Goal: Information Seeking & Learning: Check status

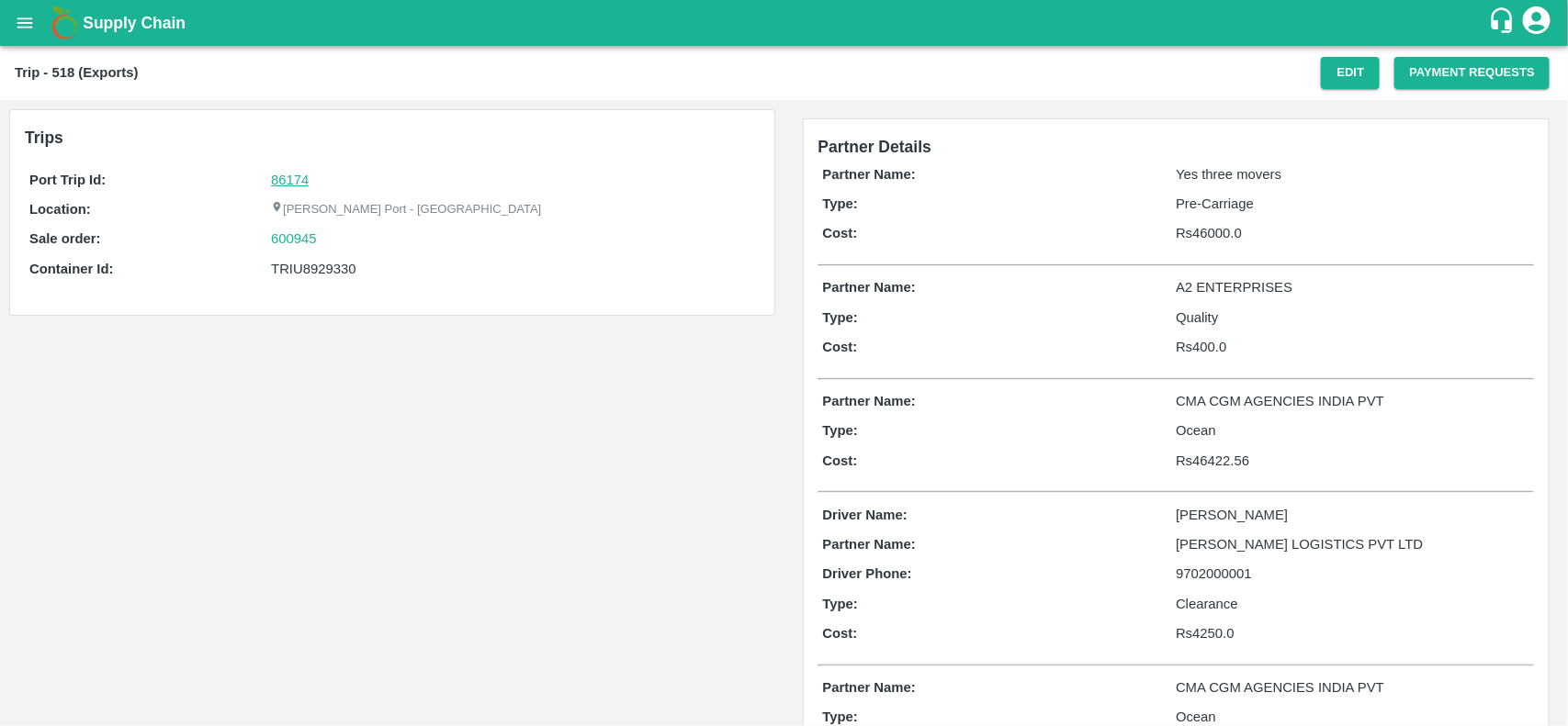
click at [297, 176] on link "86174" at bounding box center [289, 179] width 37 height 14
click at [335, 241] on div "600945" at bounding box center [511, 238] width 483 height 20
copy link "600945"
click at [335, 241] on div "600945" at bounding box center [511, 238] width 483 height 20
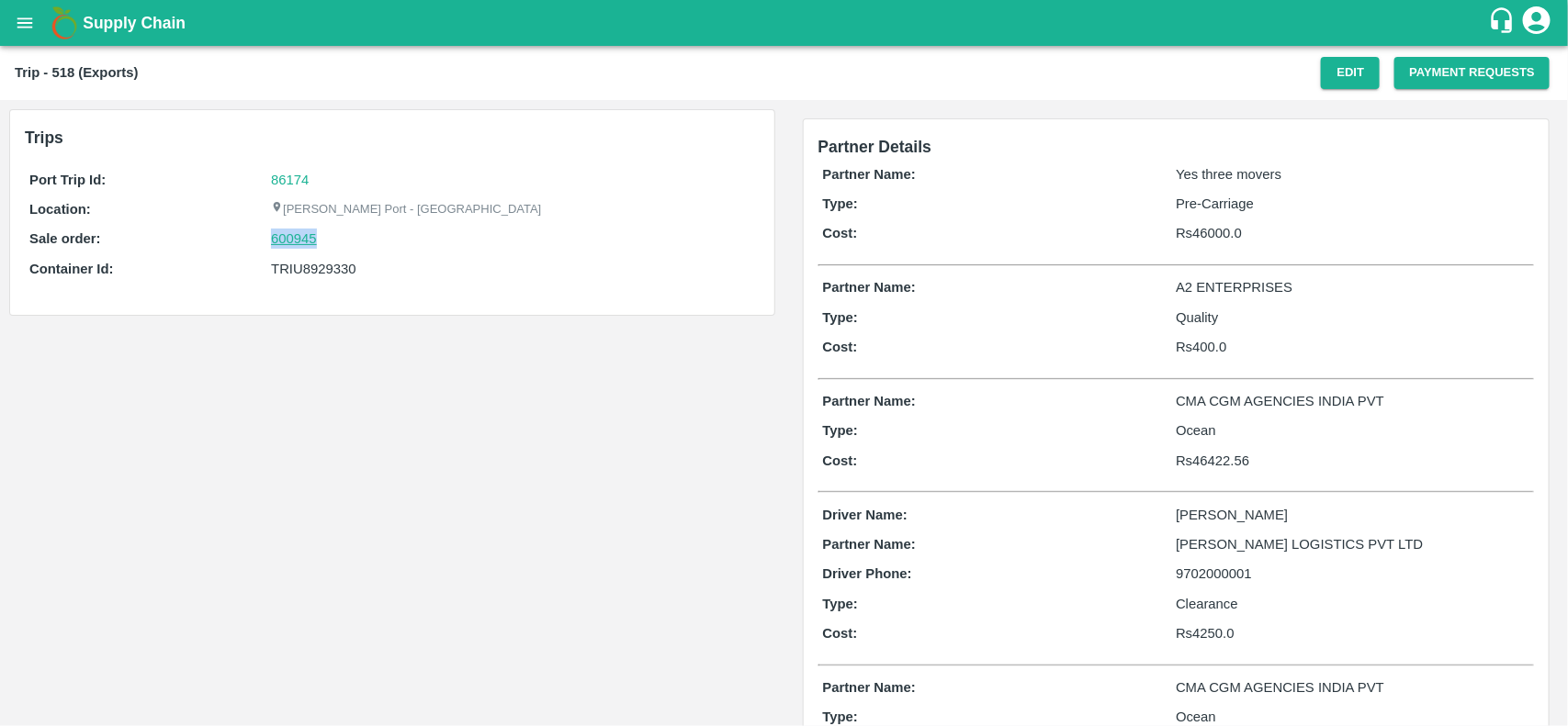
click at [282, 235] on link "600945" at bounding box center [294, 238] width 46 height 20
click at [327, 267] on div "TRIU8929330" at bounding box center [511, 269] width 483 height 20
copy div "TRIU8929330"
click at [327, 267] on div "TRIU8929330" at bounding box center [511, 269] width 483 height 20
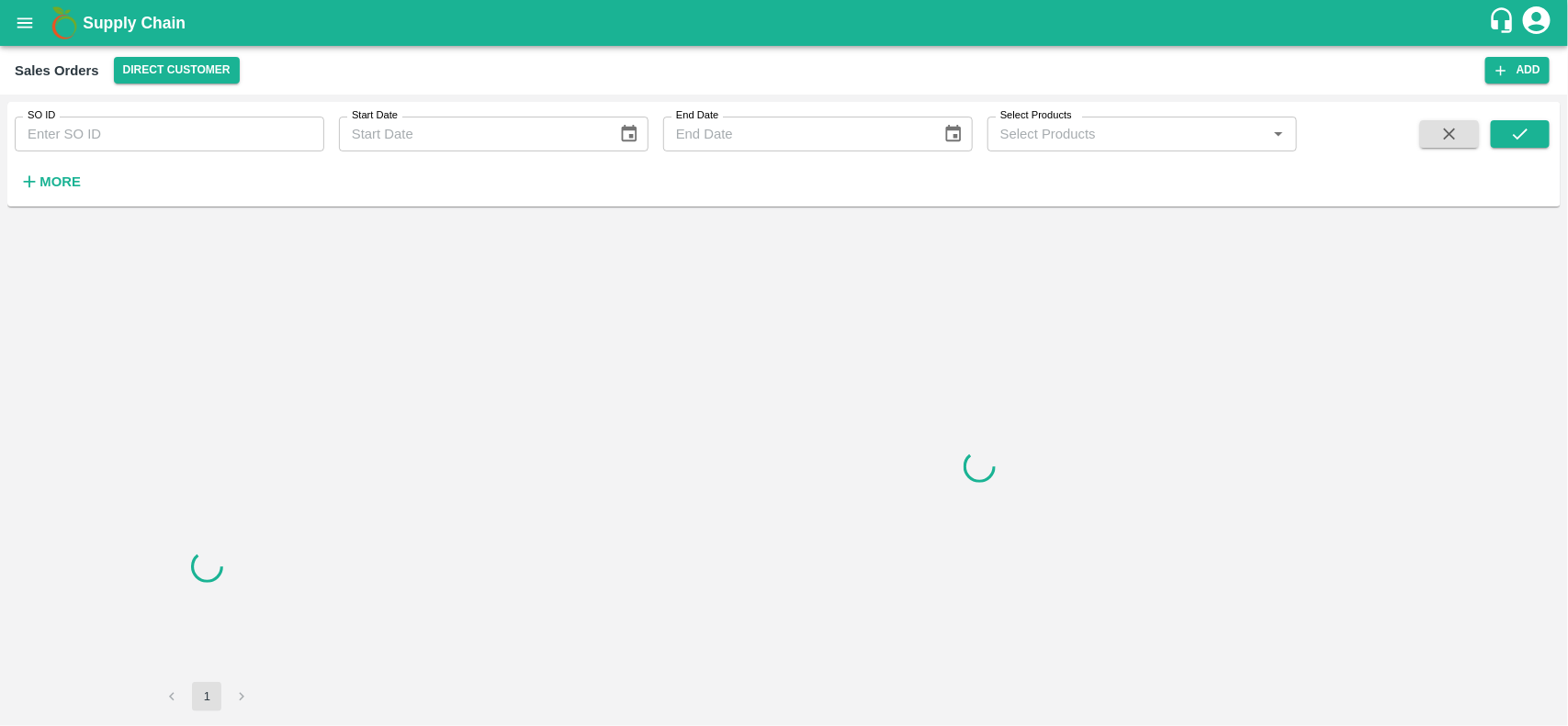
click at [133, 148] on input "SO ID" at bounding box center [169, 134] width 310 height 35
paste input "600945"
click at [133, 148] on input "600945" at bounding box center [169, 134] width 310 height 35
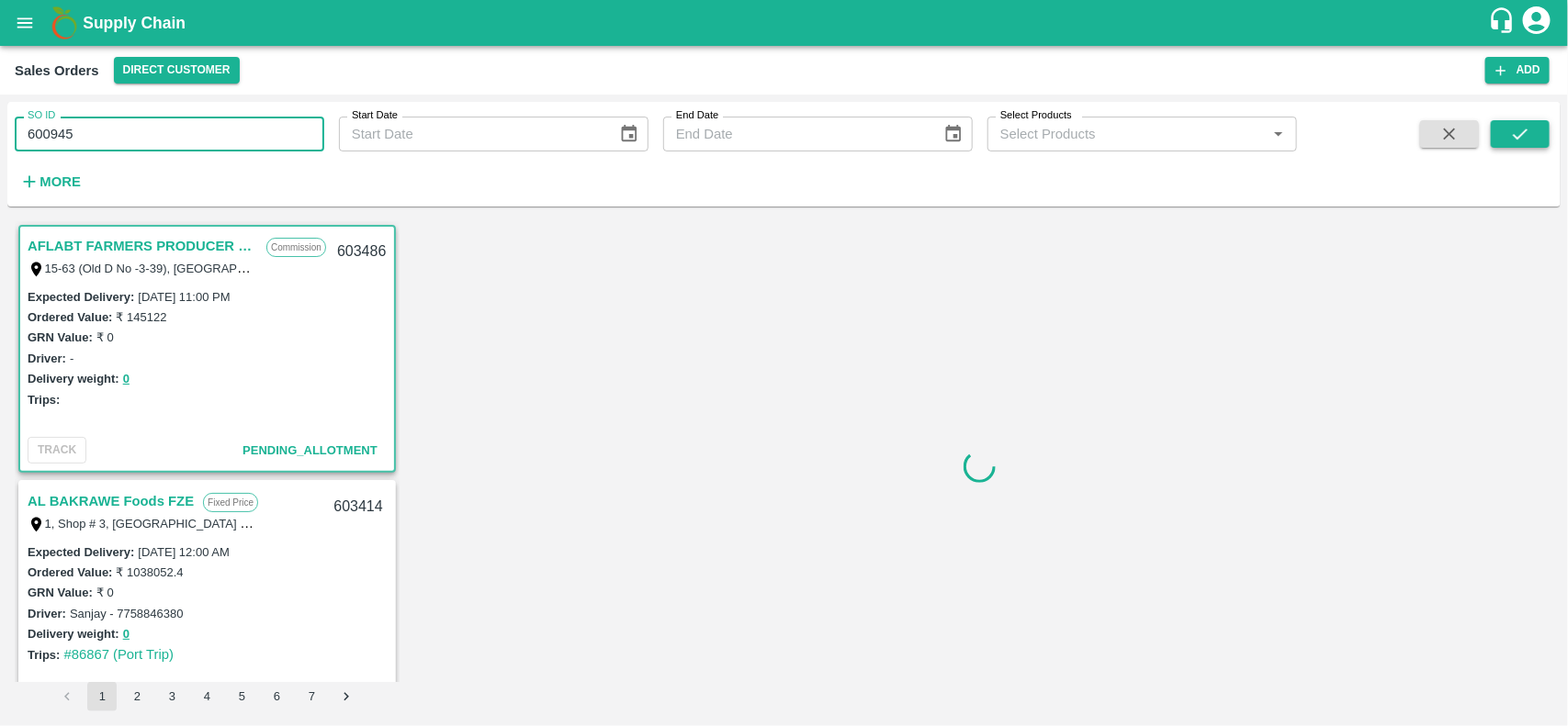
type input "600945"
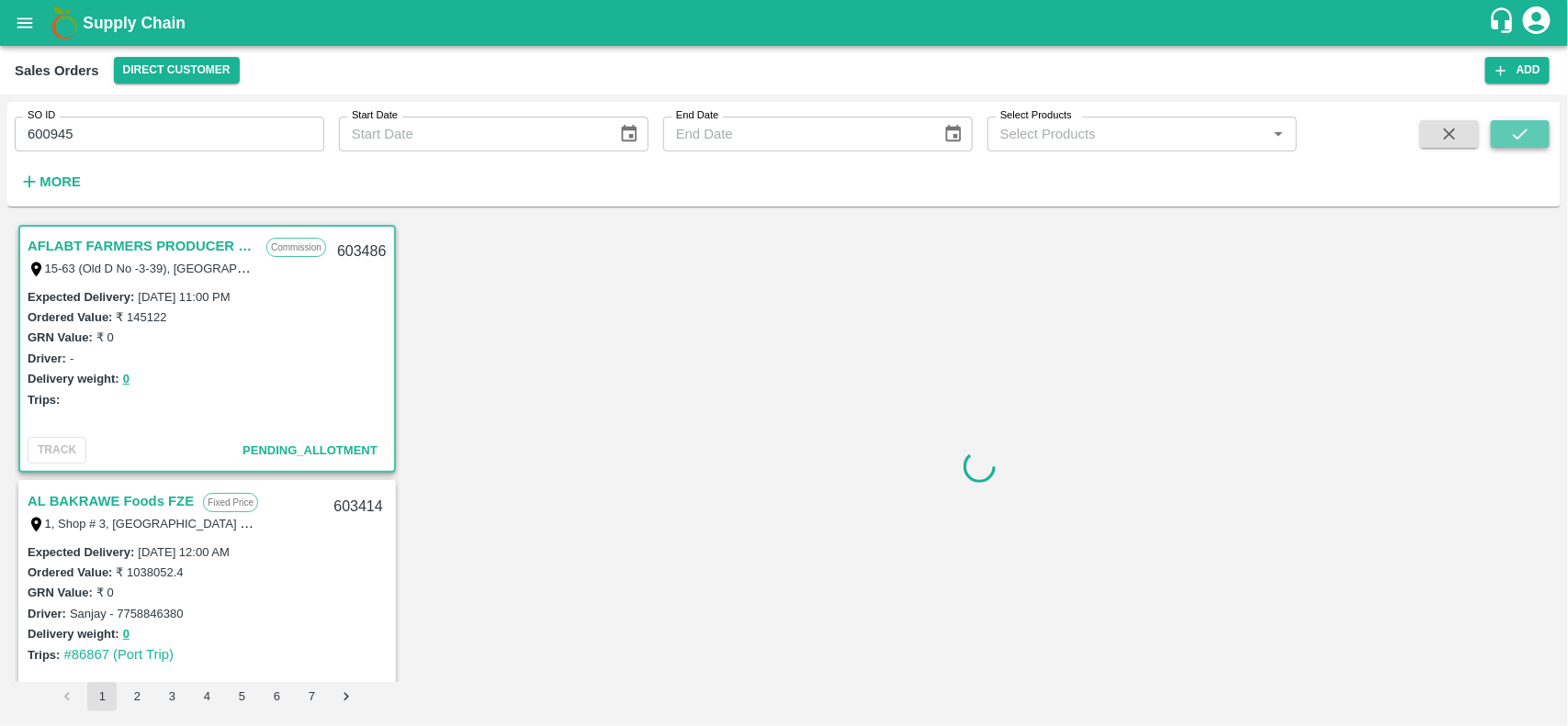
click at [1516, 125] on icon "submit" at bounding box center [1519, 133] width 20 height 20
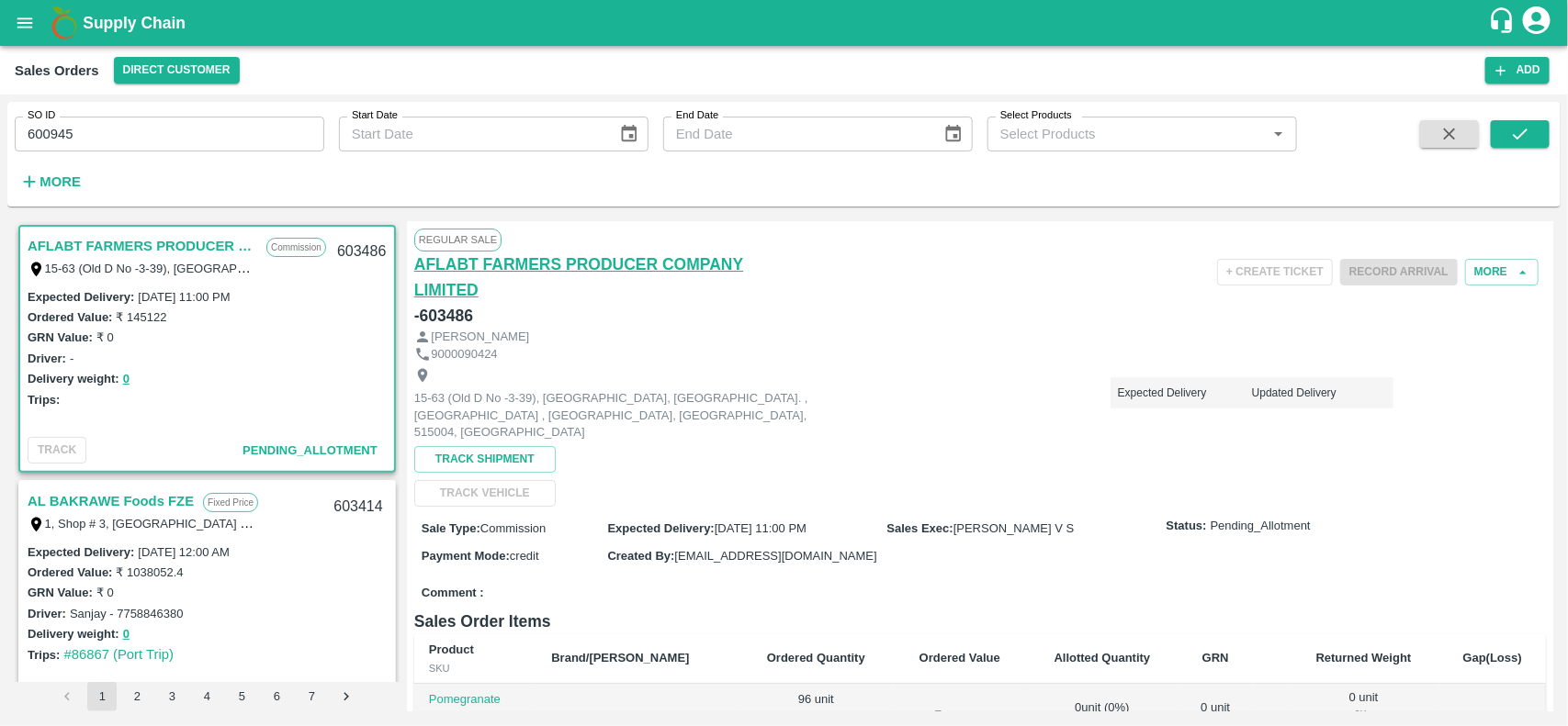
scroll to position [5, 0]
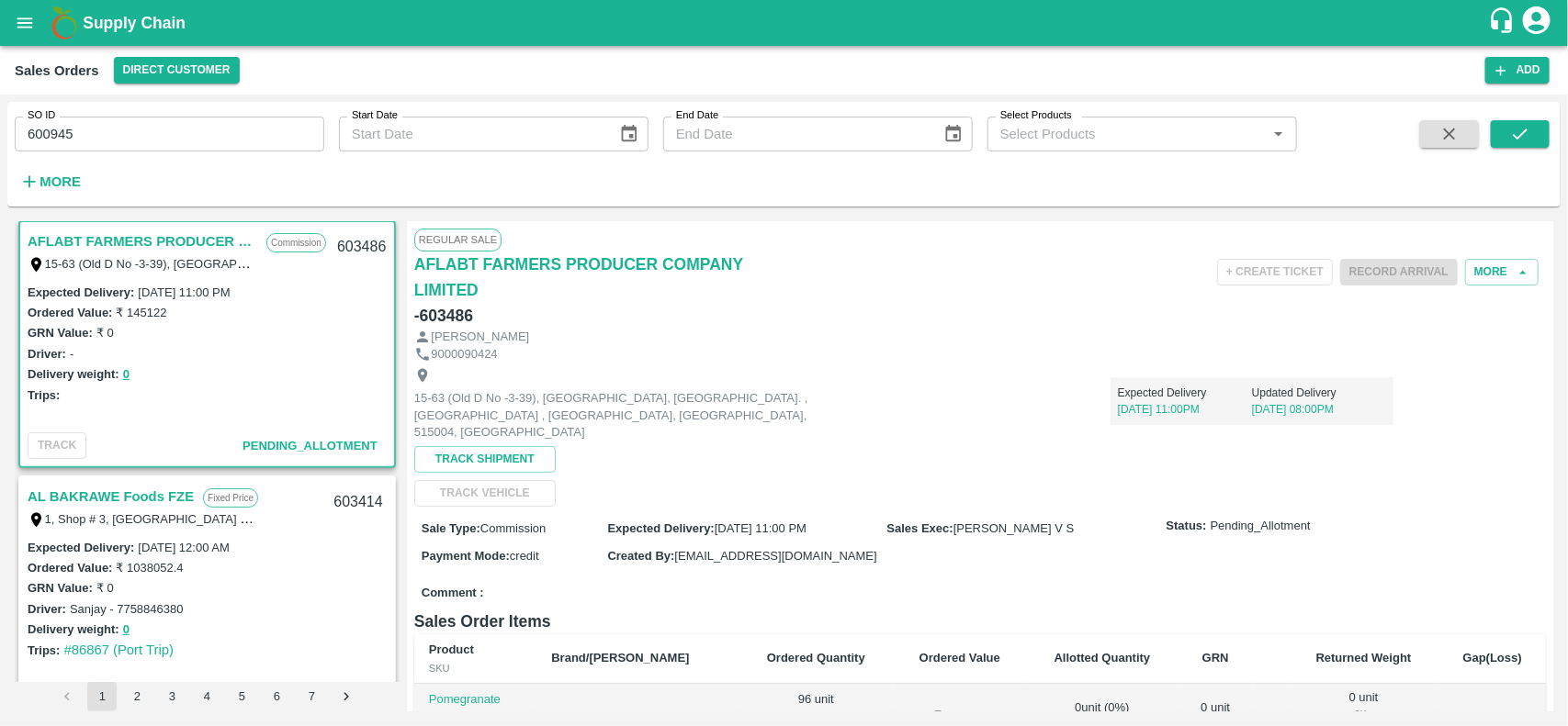
click at [1451, 131] on icon "button" at bounding box center [1449, 134] width 12 height 12
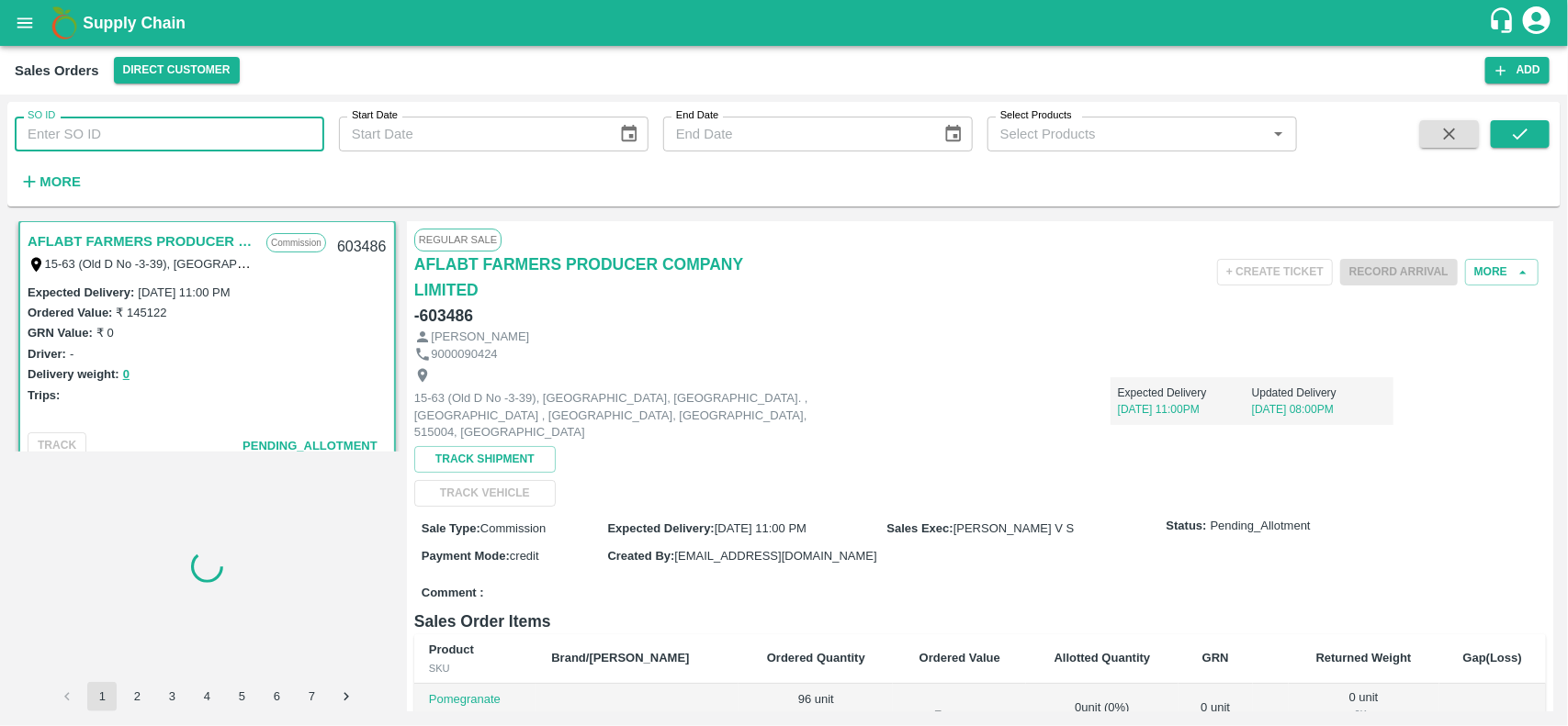
click at [172, 147] on input "SO ID" at bounding box center [169, 134] width 310 height 35
paste input "text"
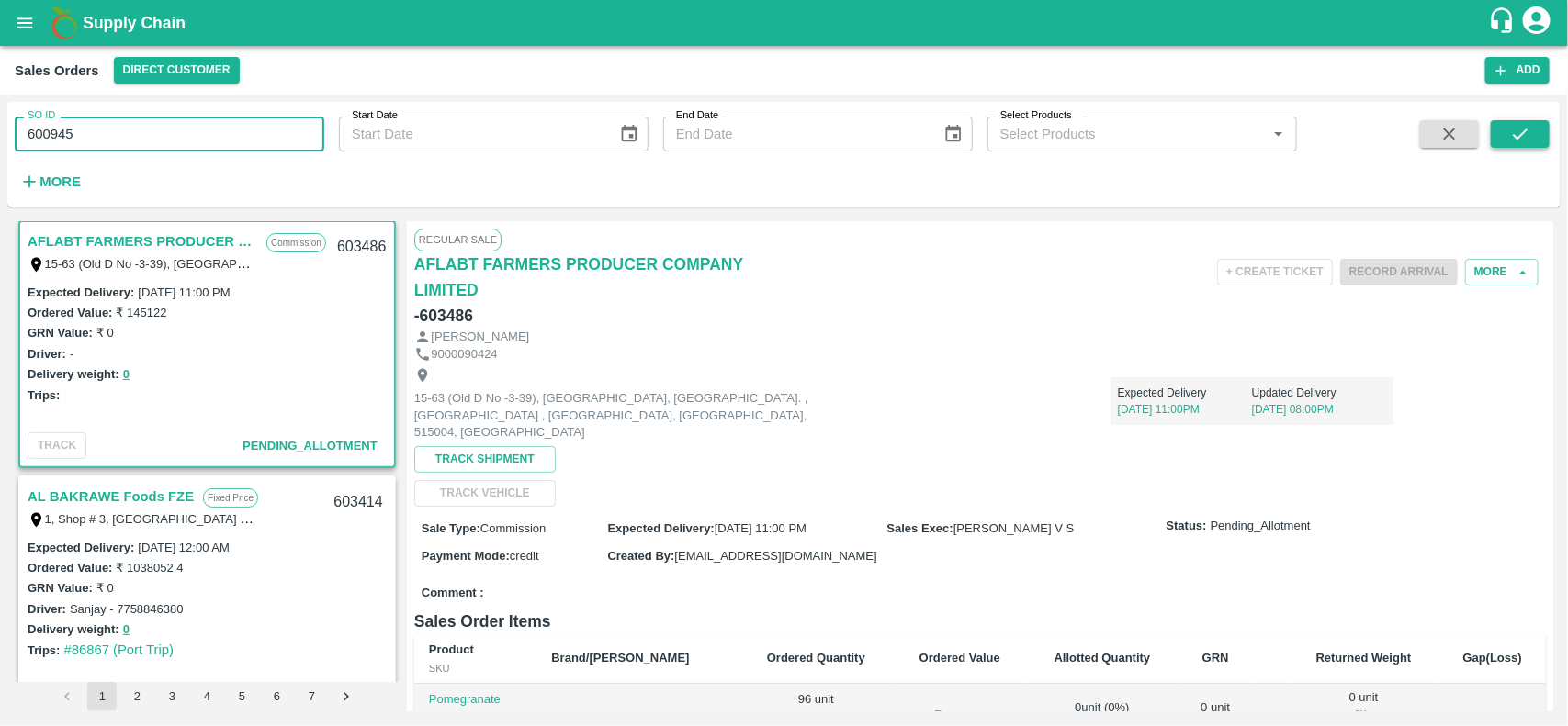
type input "600945"
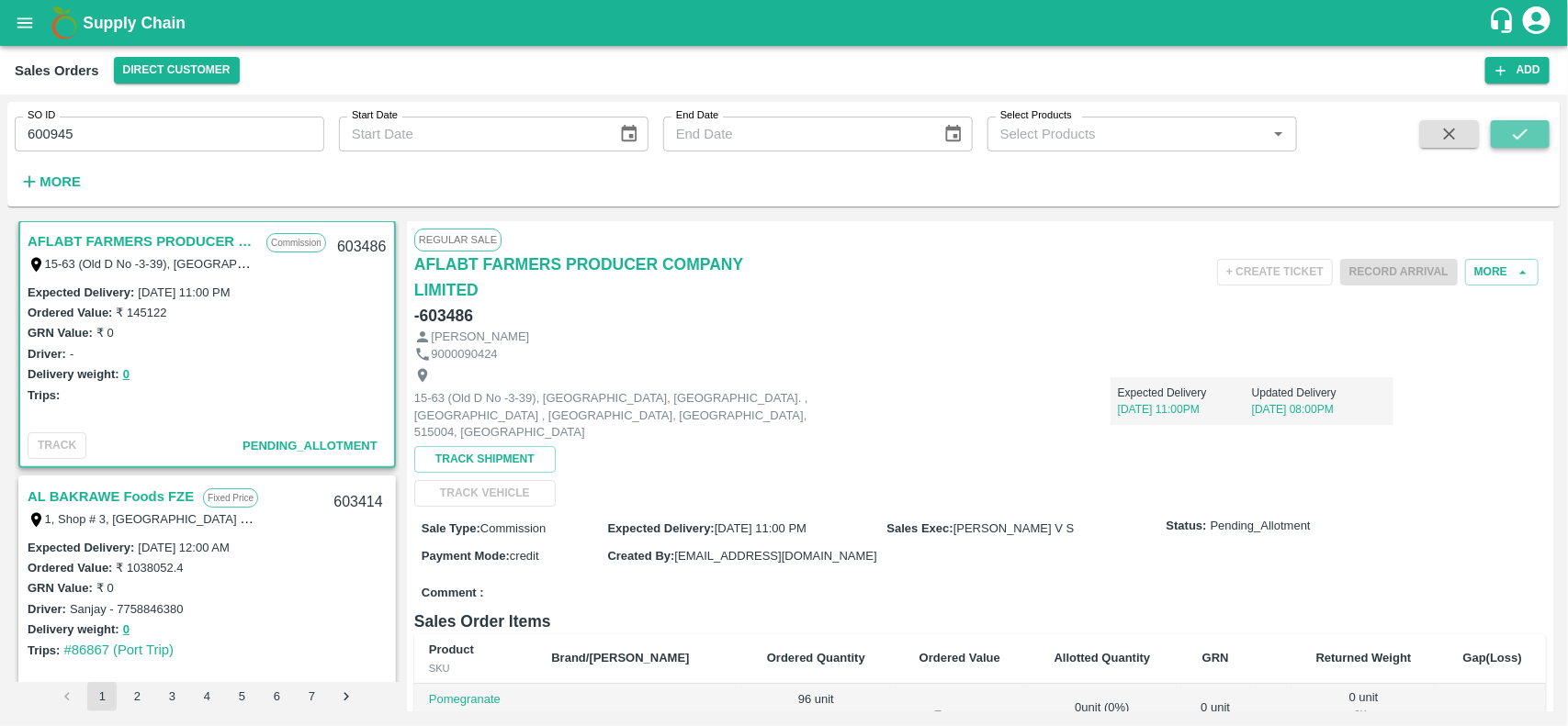
click at [1533, 120] on button "submit" at bounding box center [1519, 133] width 59 height 28
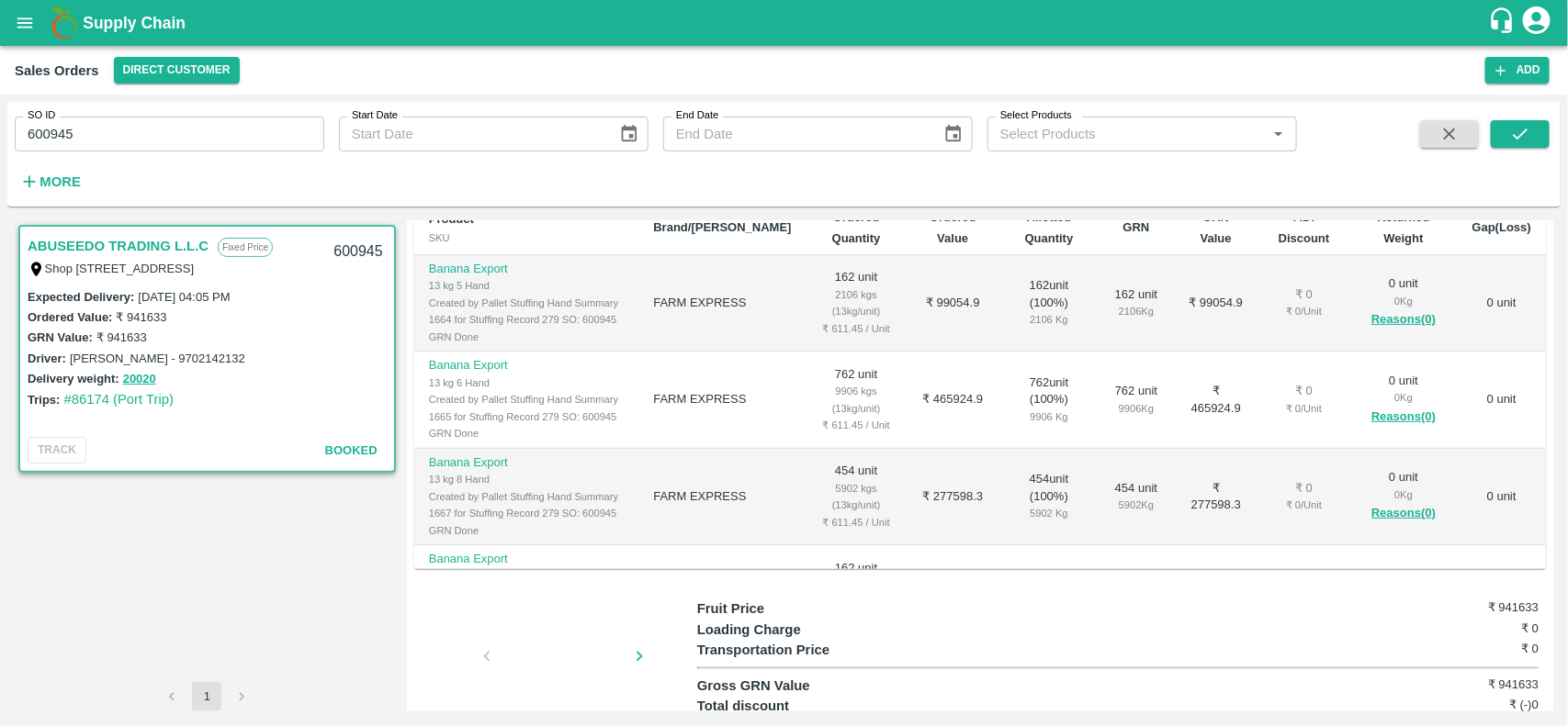
scroll to position [127, 0]
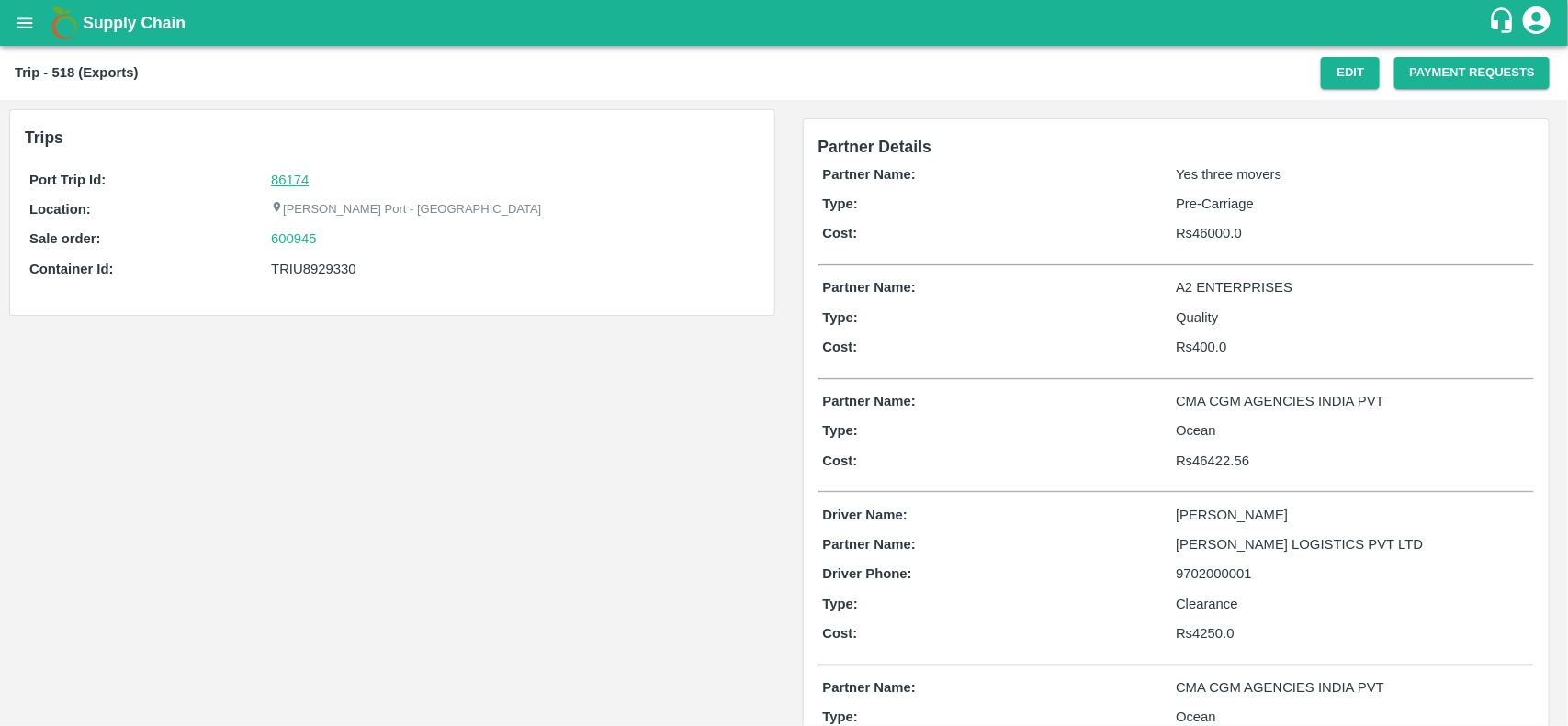
drag, startPoint x: 286, startPoint y: 160, endPoint x: 289, endPoint y: 173, distance: 13.3
click at [289, 173] on div "Trips Port Trip Id: 86174 Location: Jawaharlal Nehru Port - Nhava Sheva Sale or…" at bounding box center [392, 212] width 764 height 204
click at [289, 173] on link "86174" at bounding box center [289, 179] width 37 height 14
click at [326, 235] on div "600945" at bounding box center [511, 238] width 483 height 20
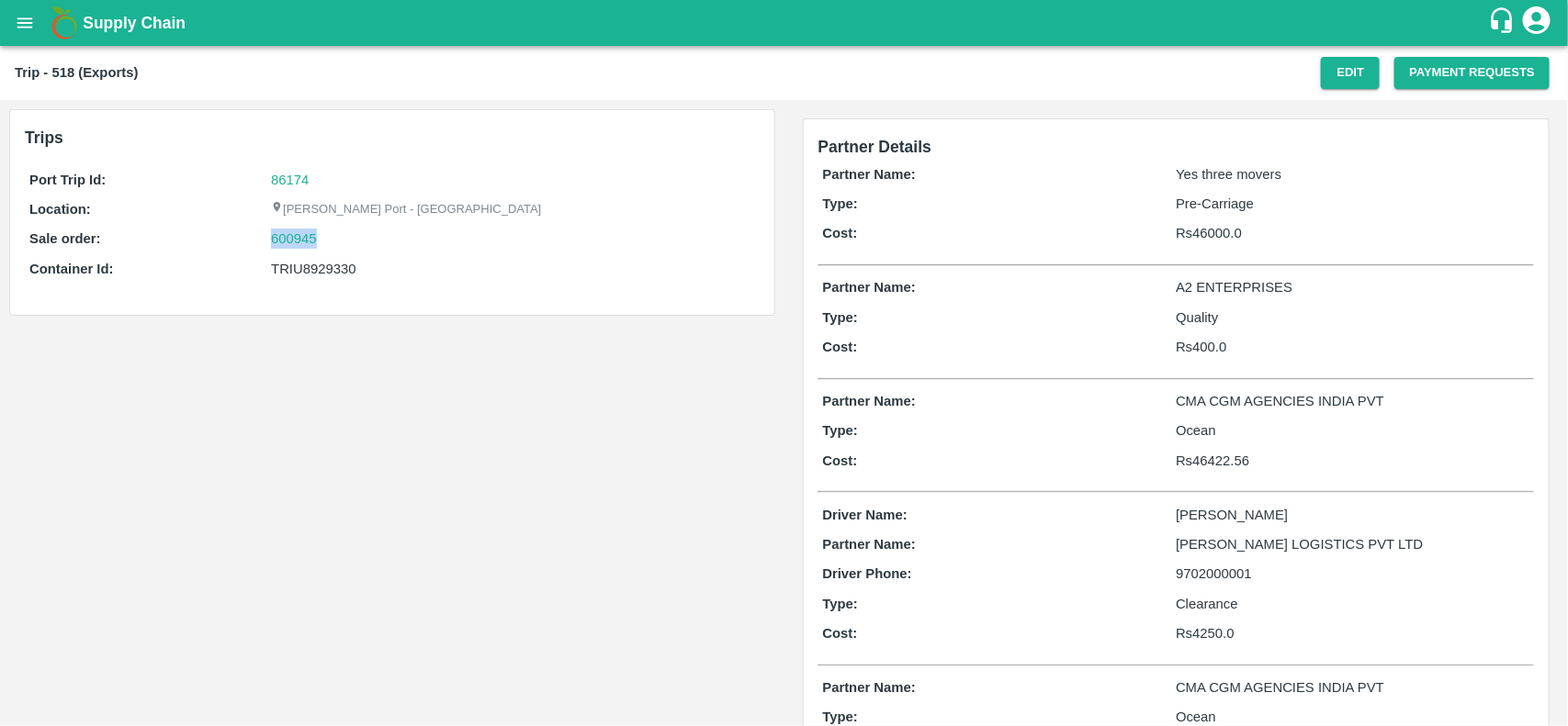
click at [326, 235] on div "600945" at bounding box center [511, 238] width 483 height 20
copy link "600945"
click at [271, 229] on link "600945" at bounding box center [294, 238] width 46 height 20
click at [300, 265] on div "TRIU8929330" at bounding box center [511, 269] width 483 height 20
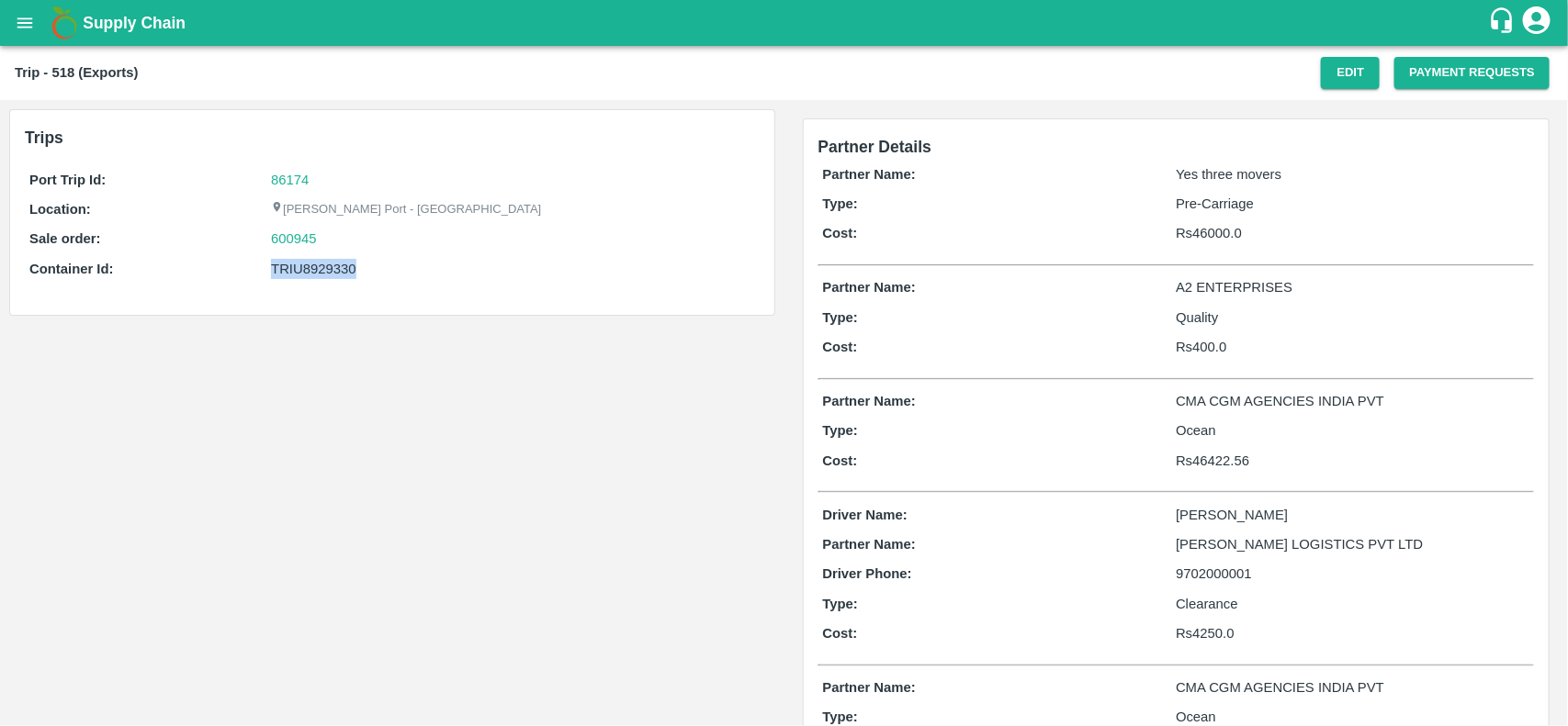
copy div "TRIU8929330"
click at [300, 265] on div "TRIU8929330" at bounding box center [511, 269] width 483 height 20
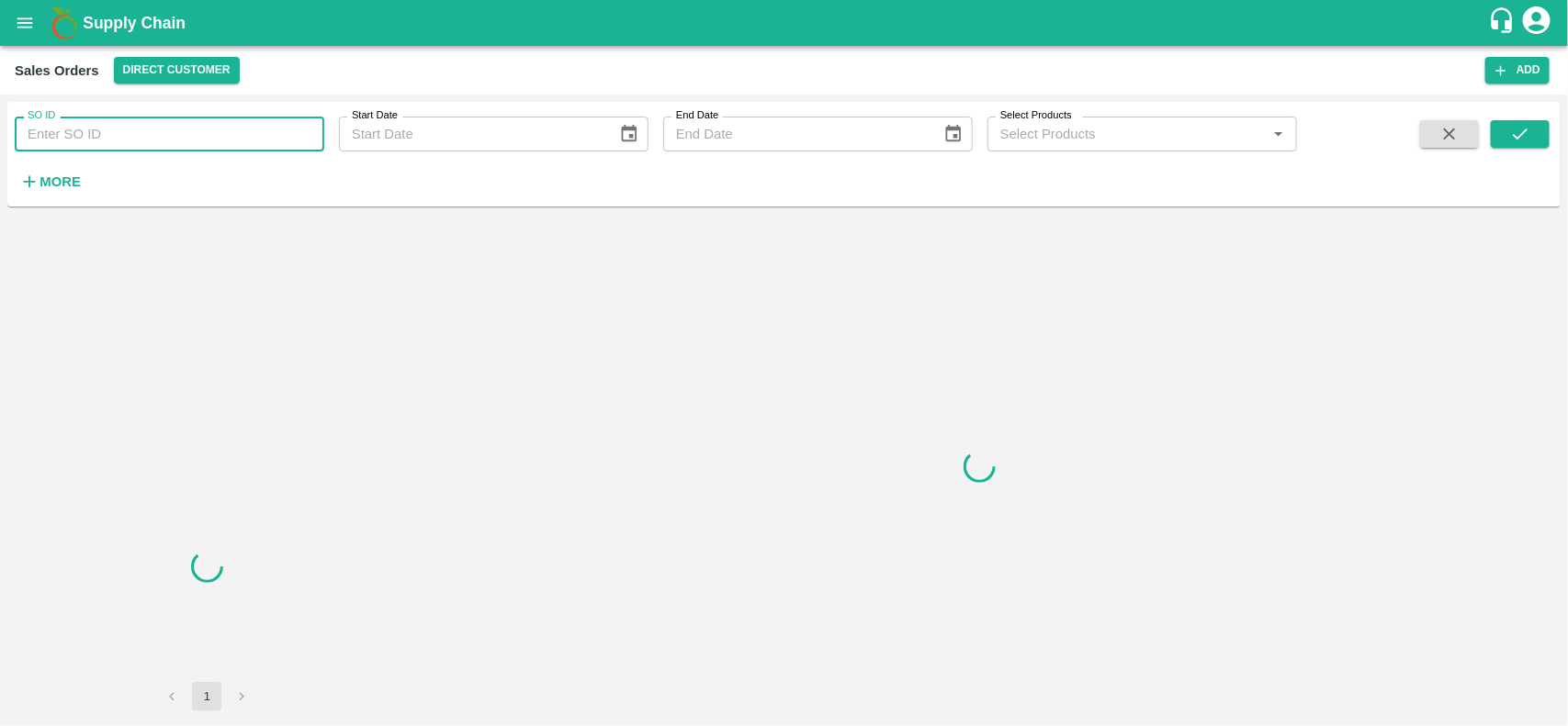
click at [191, 140] on input "SO ID" at bounding box center [169, 134] width 310 height 35
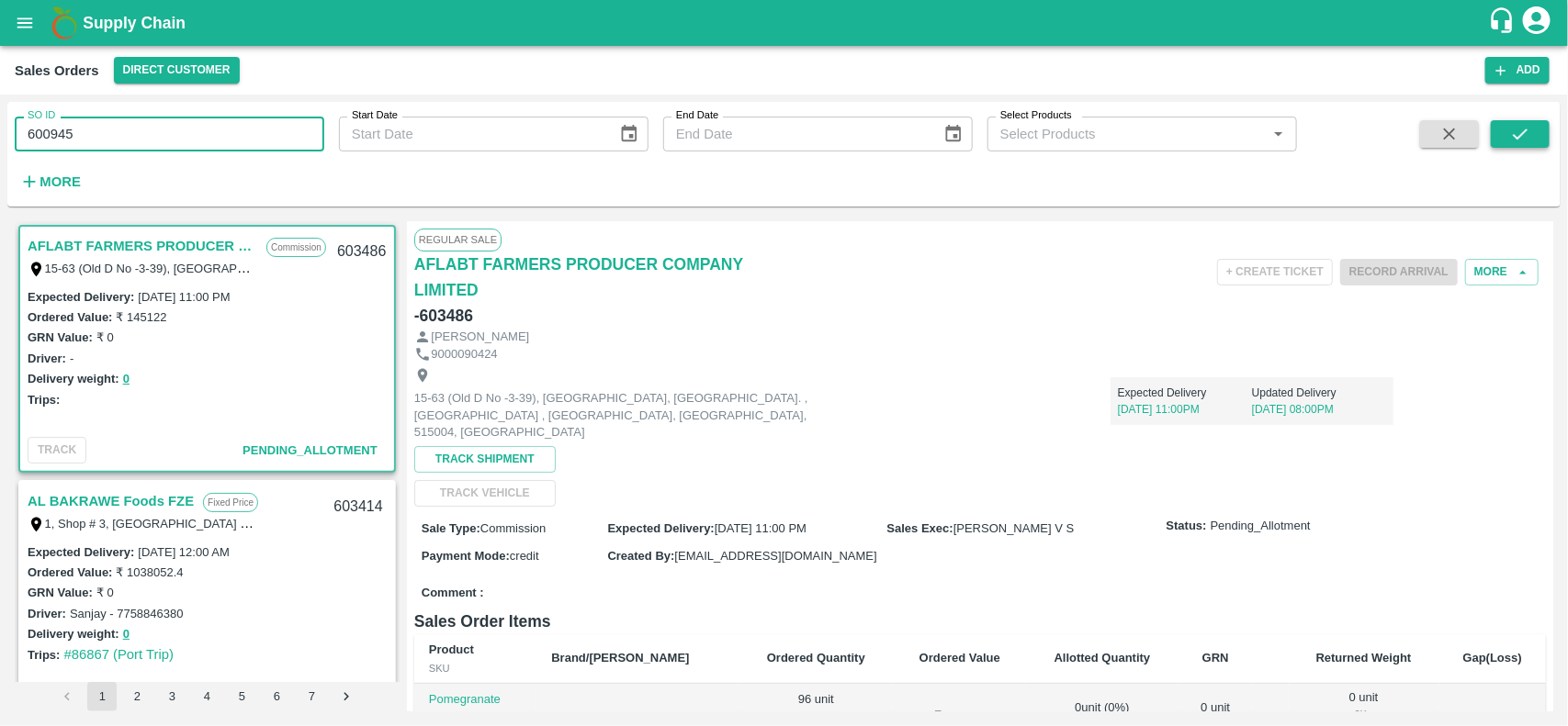
type input "600945"
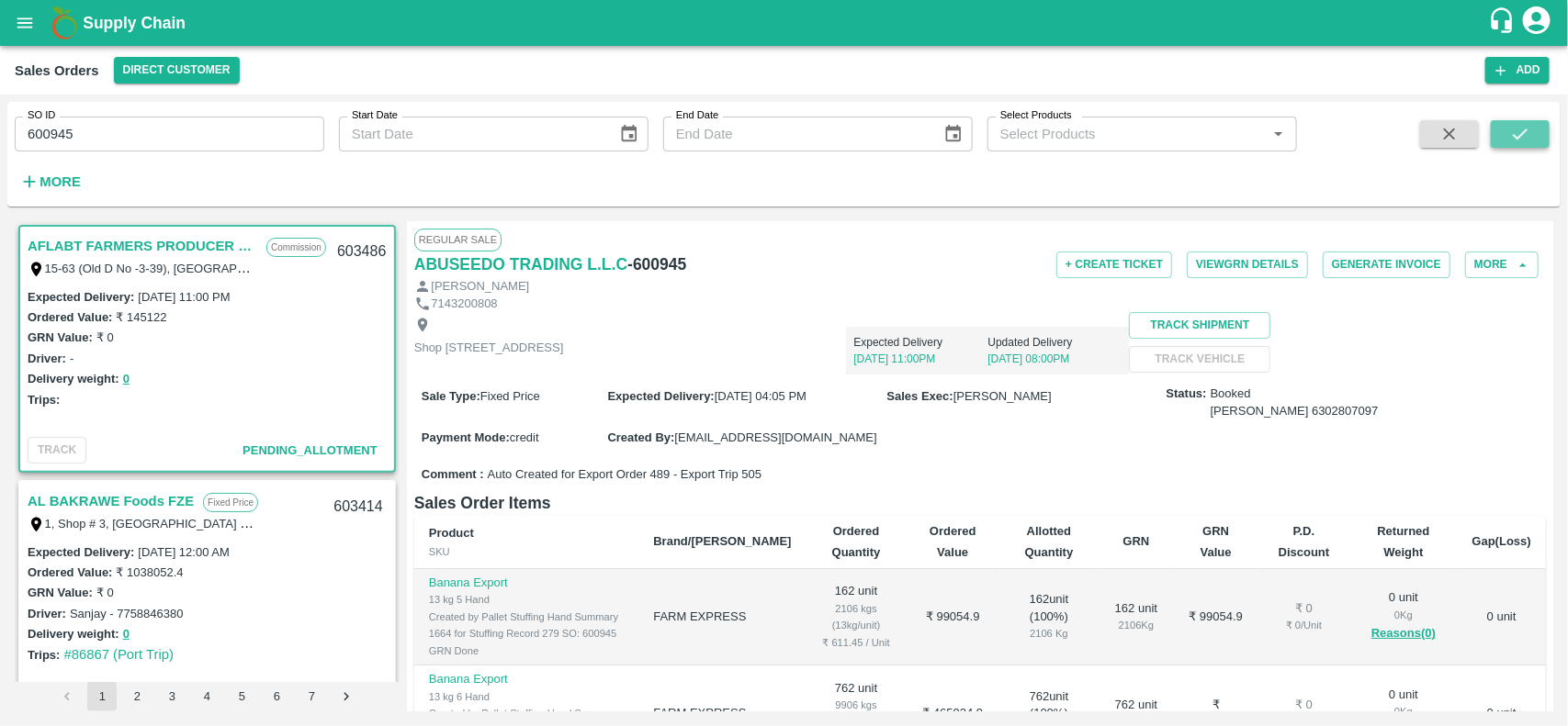
click at [1510, 145] on button "submit" at bounding box center [1519, 133] width 59 height 28
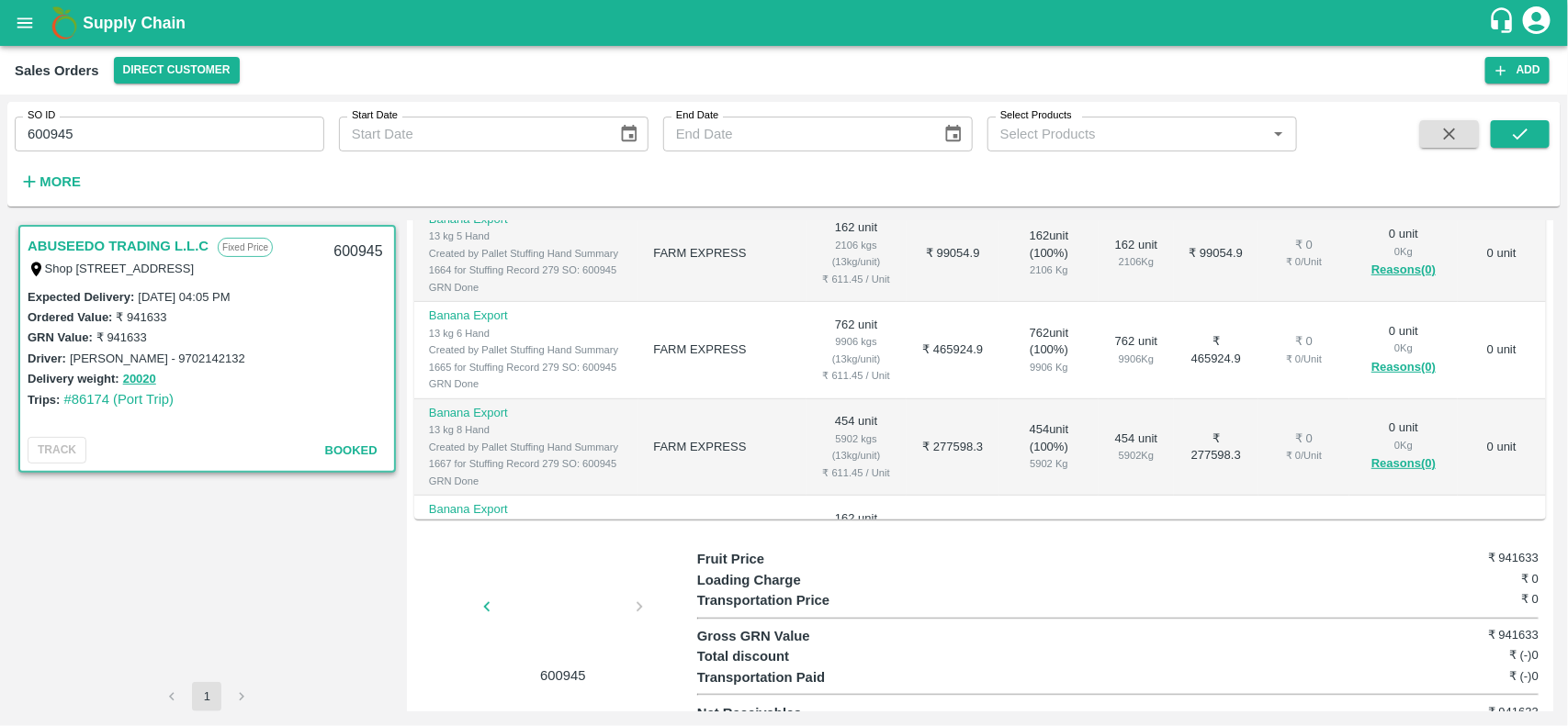
scroll to position [365, 0]
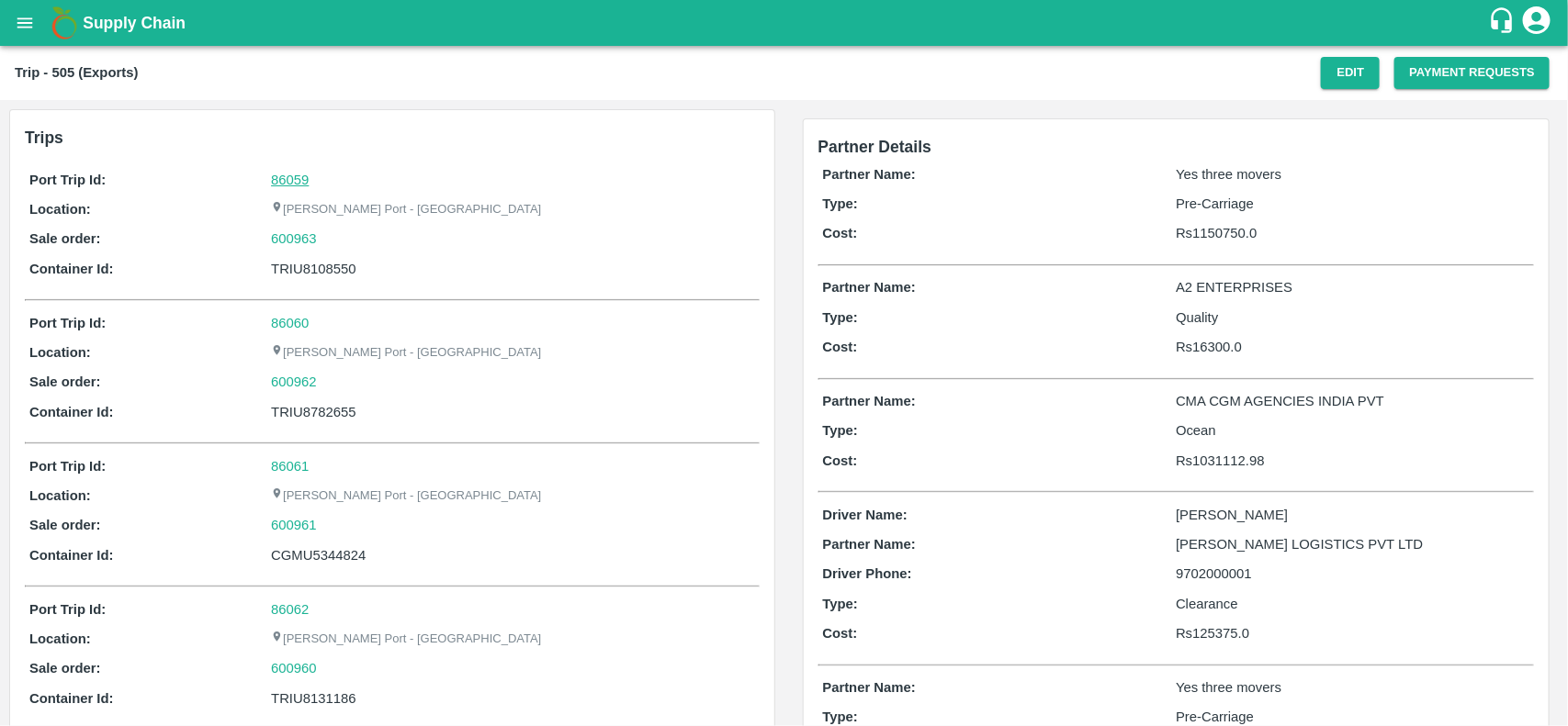
click at [297, 173] on link "86059" at bounding box center [289, 179] width 37 height 14
click at [349, 250] on div "Port Trip Id: 86059 Location: Jawaharlal Nehru Port - Nhava Sheva Sale order: 6…" at bounding box center [392, 228] width 735 height 128
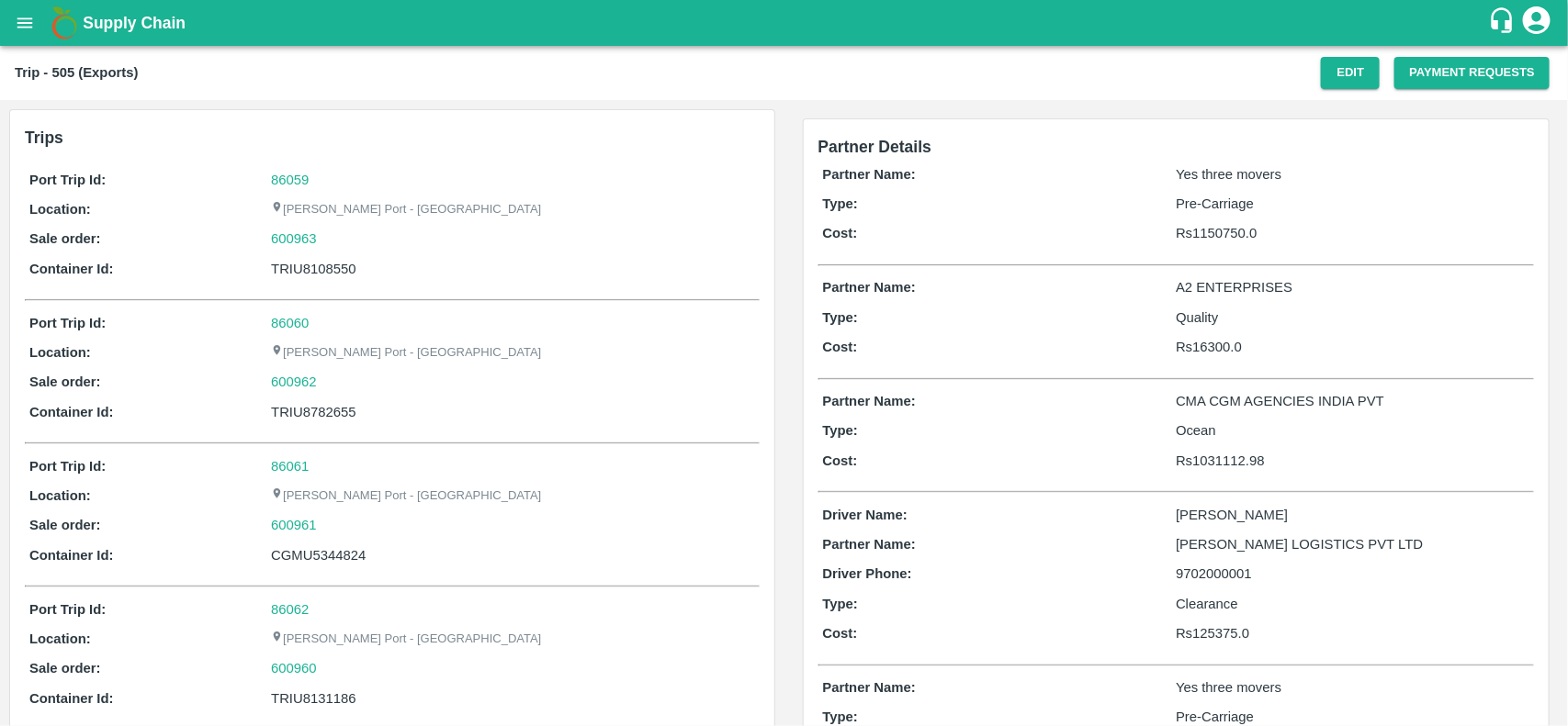
click at [336, 239] on div "600963" at bounding box center [511, 238] width 483 height 20
copy link "600963"
click at [336, 239] on div "600963" at bounding box center [511, 238] width 483 height 20
drag, startPoint x: 336, startPoint y: 239, endPoint x: 286, endPoint y: 247, distance: 50.6
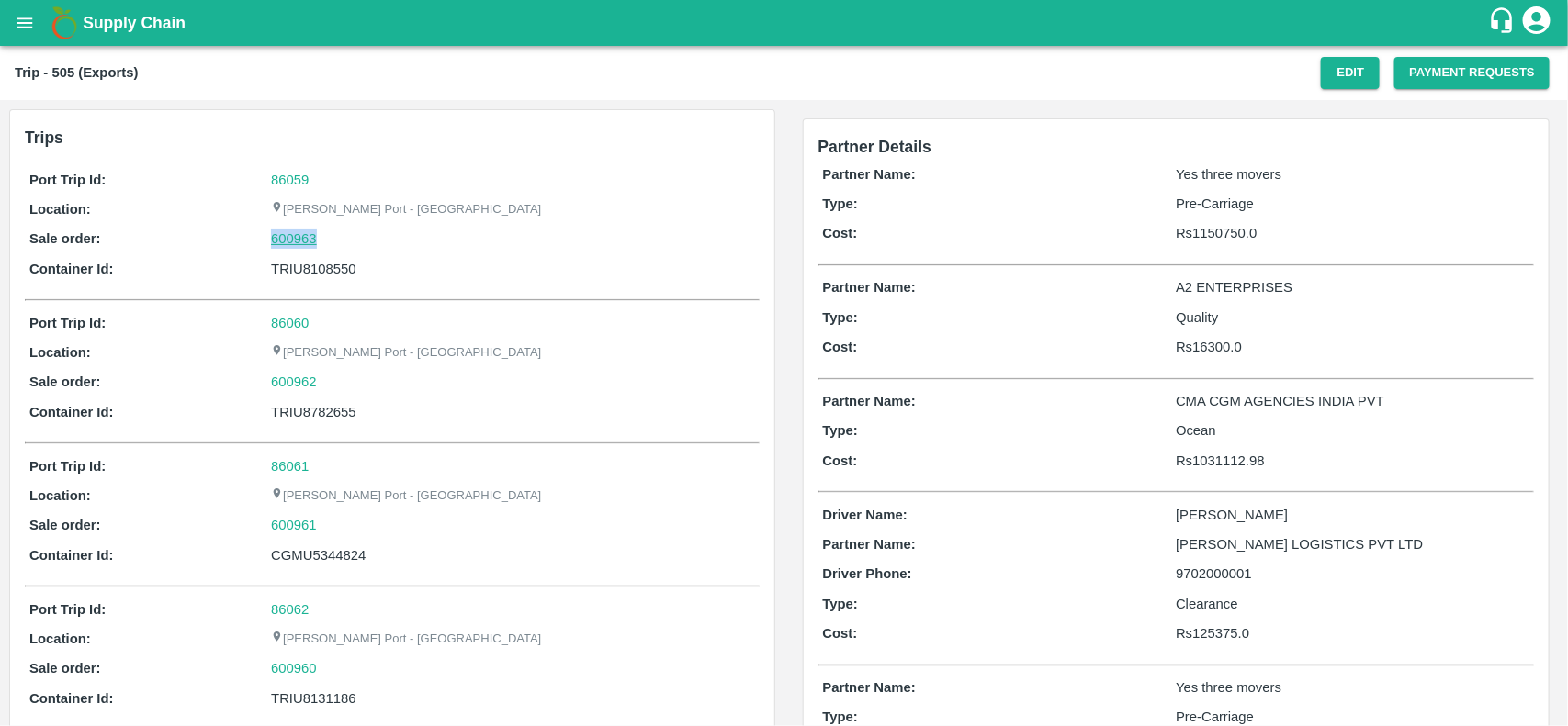
click at [286, 247] on div "600963" at bounding box center [511, 238] width 483 height 20
click at [286, 247] on link "600963" at bounding box center [294, 238] width 46 height 20
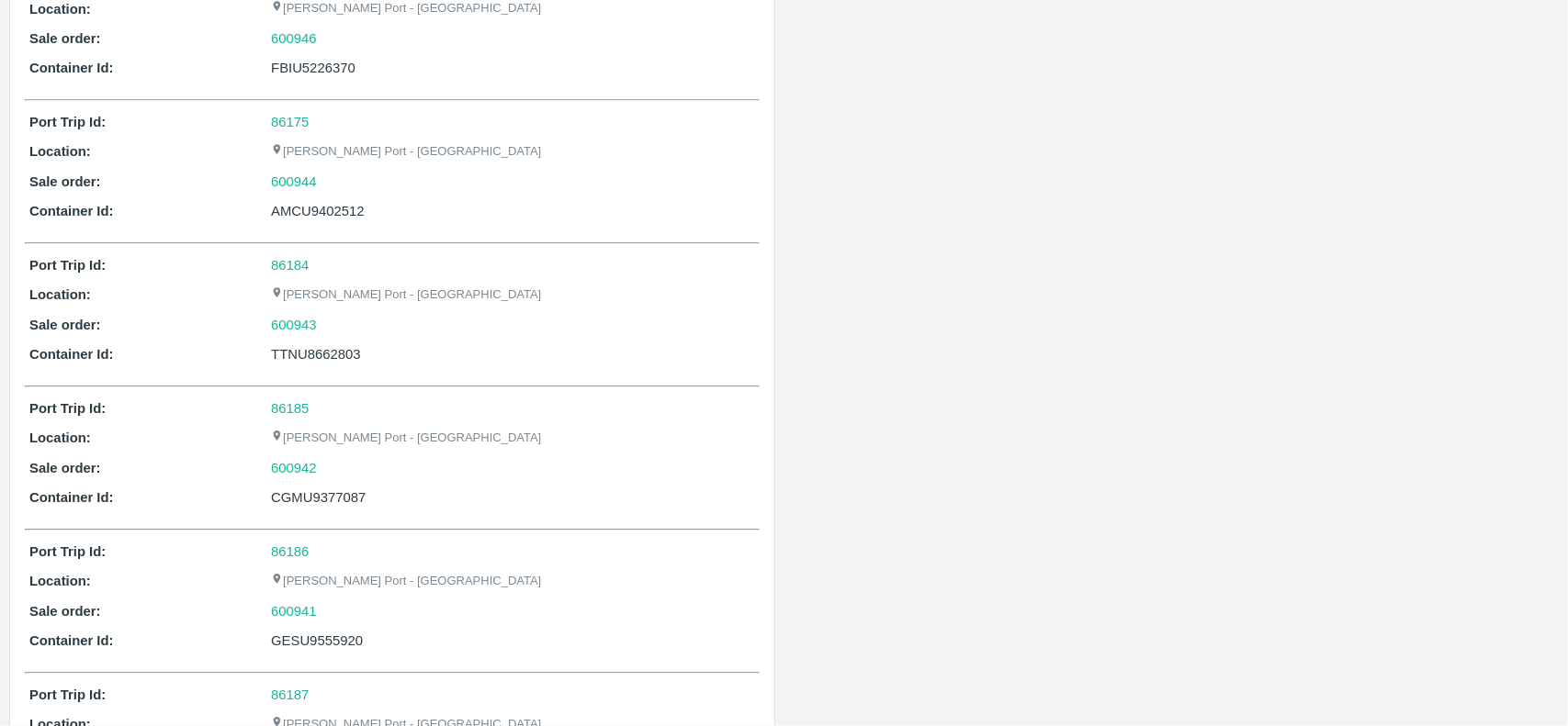
scroll to position [3045, 0]
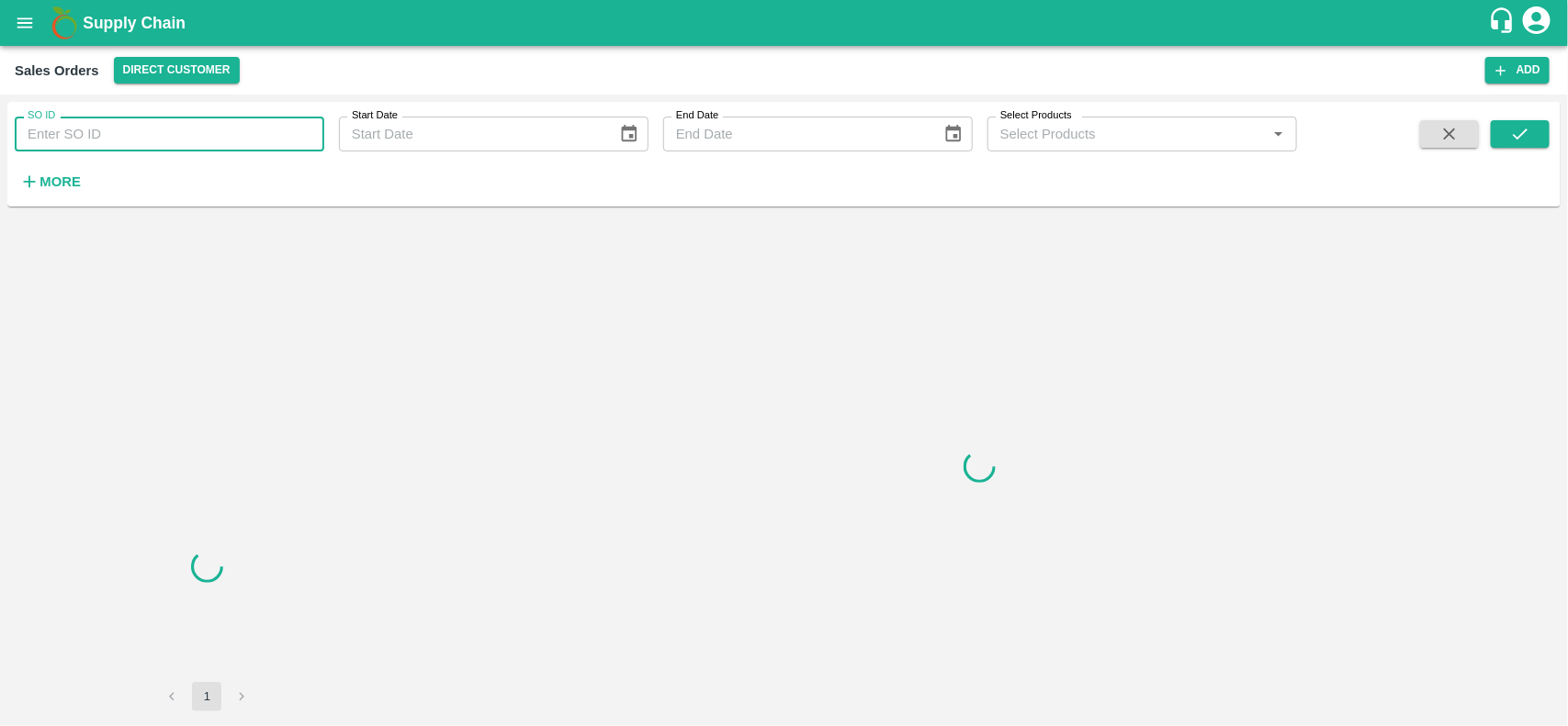
click at [154, 129] on input "SO ID" at bounding box center [169, 134] width 310 height 35
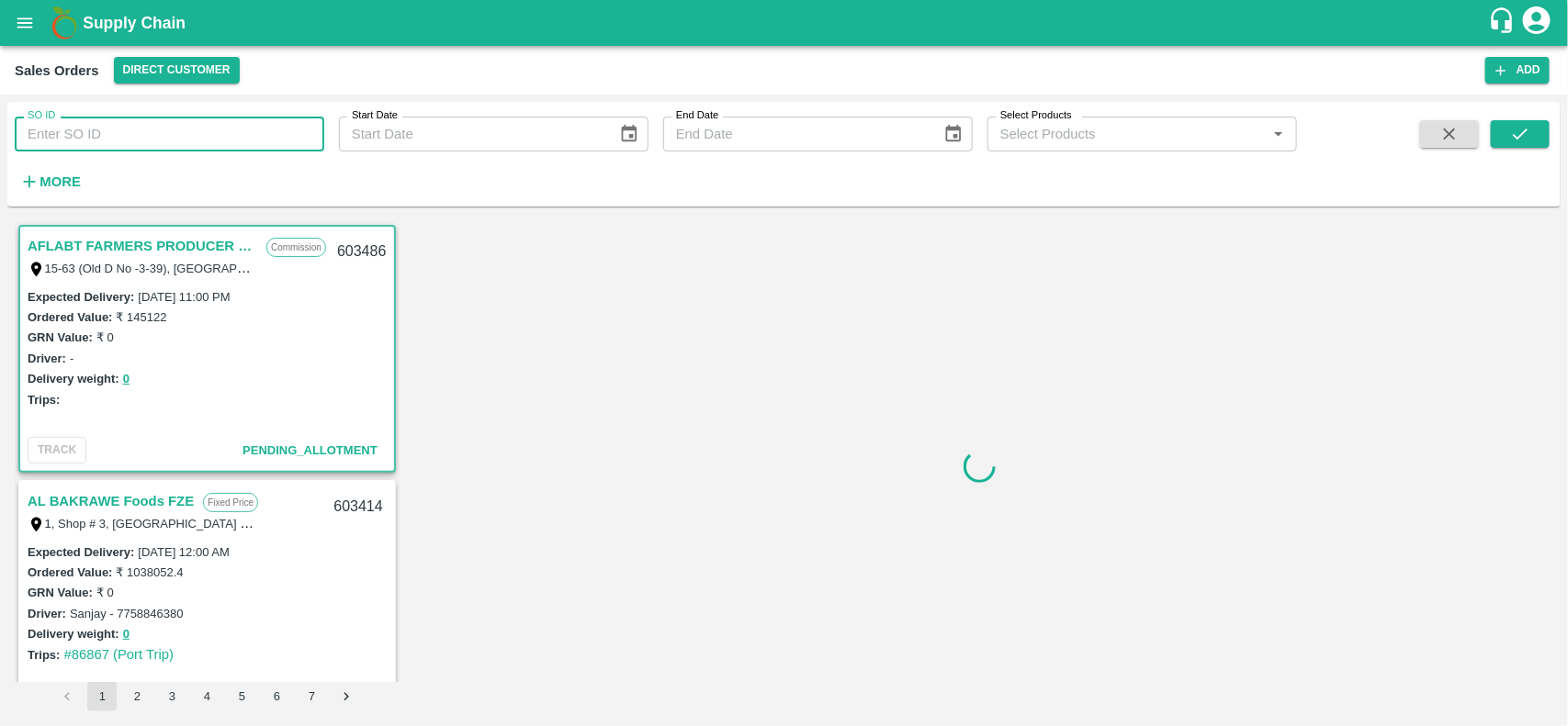
click at [154, 129] on input "SO ID" at bounding box center [169, 134] width 310 height 35
click at [154, 129] on input "600963" at bounding box center [169, 134] width 310 height 35
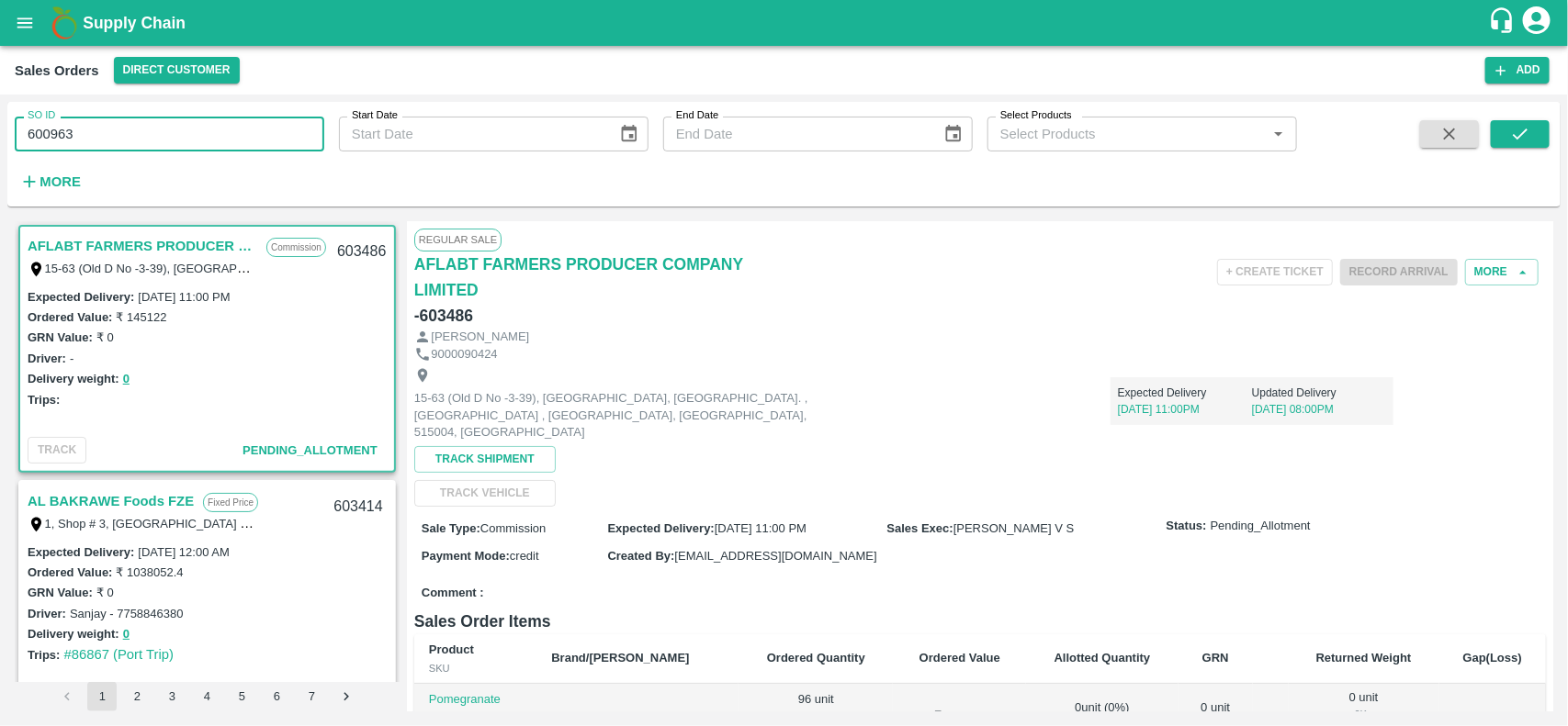
type input "600963"
click at [1520, 152] on span at bounding box center [1519, 157] width 59 height 75
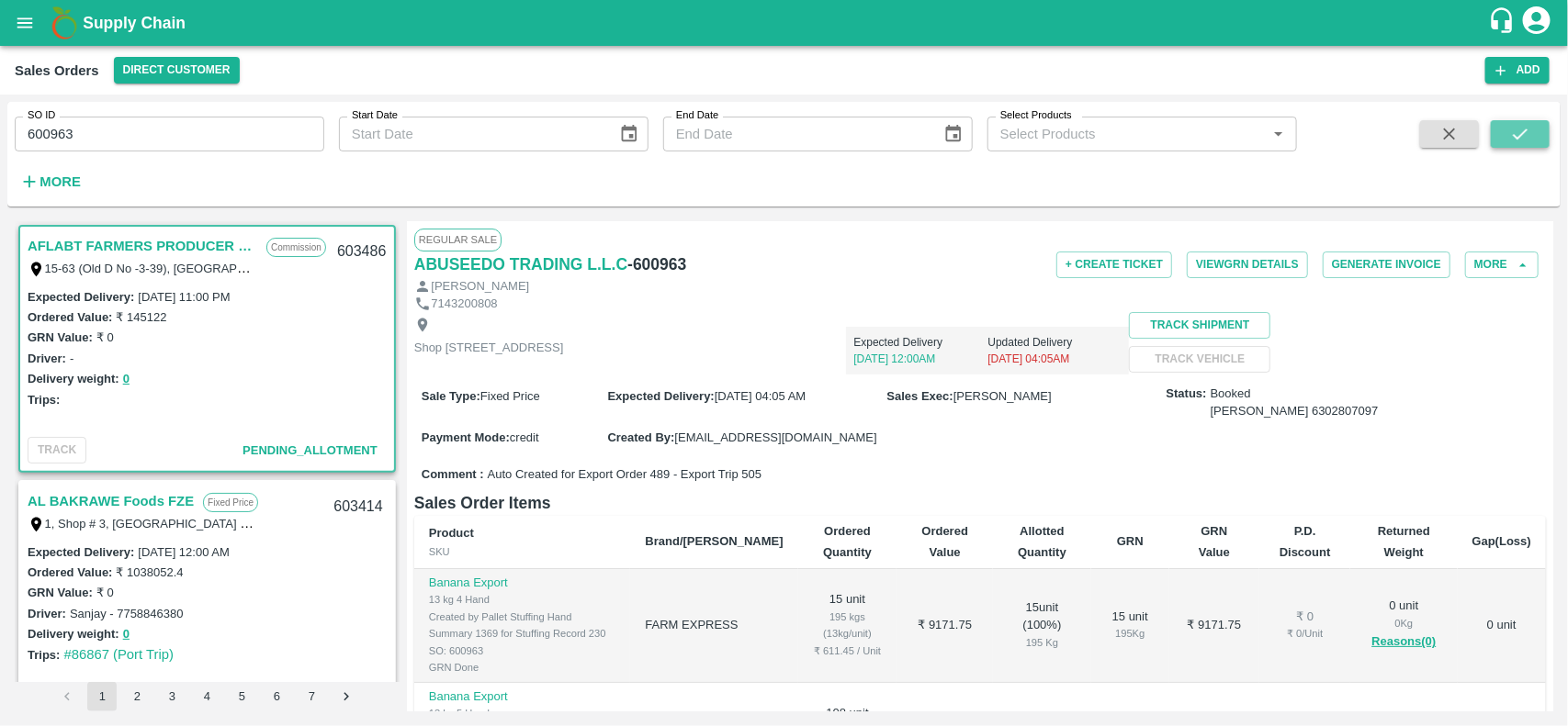
click at [1520, 144] on button "submit" at bounding box center [1519, 133] width 59 height 28
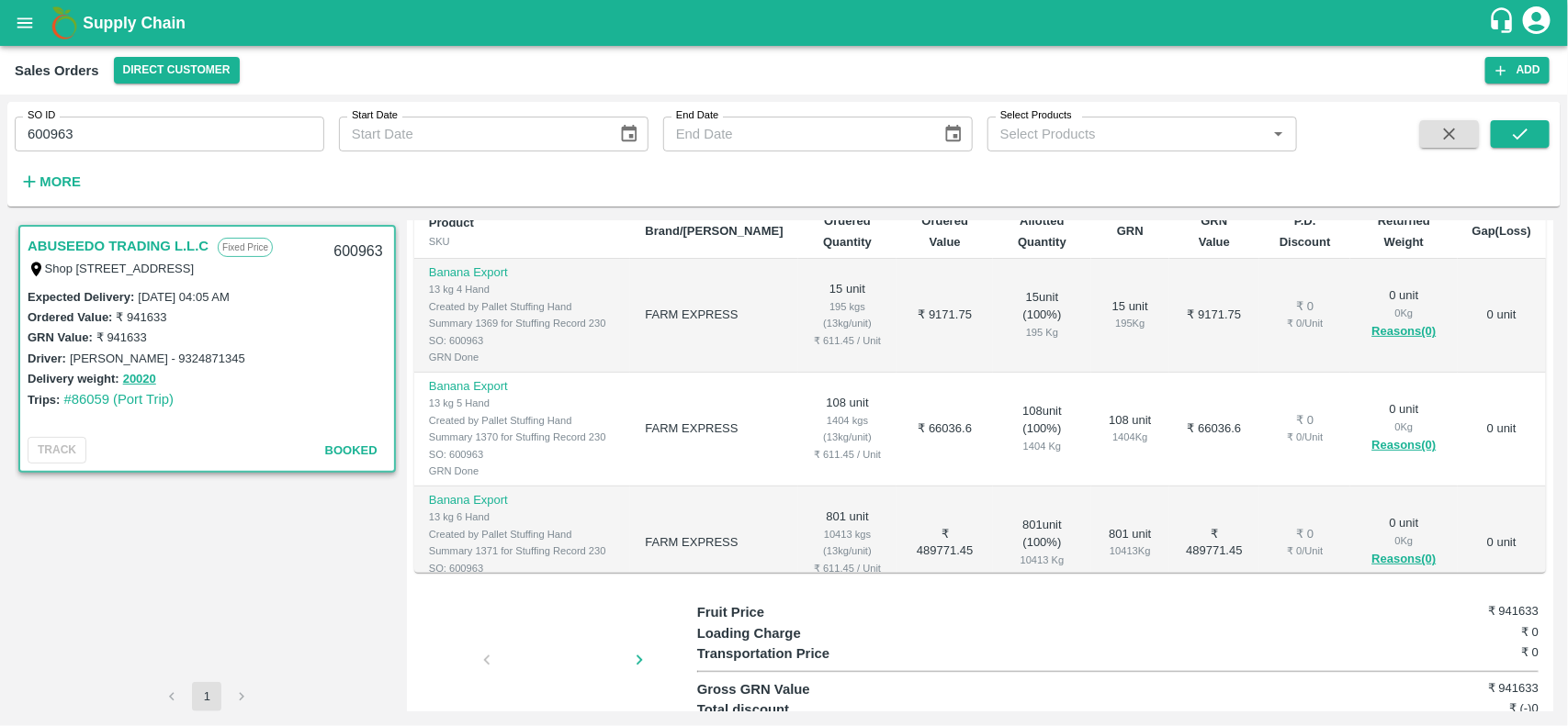
scroll to position [224, 0]
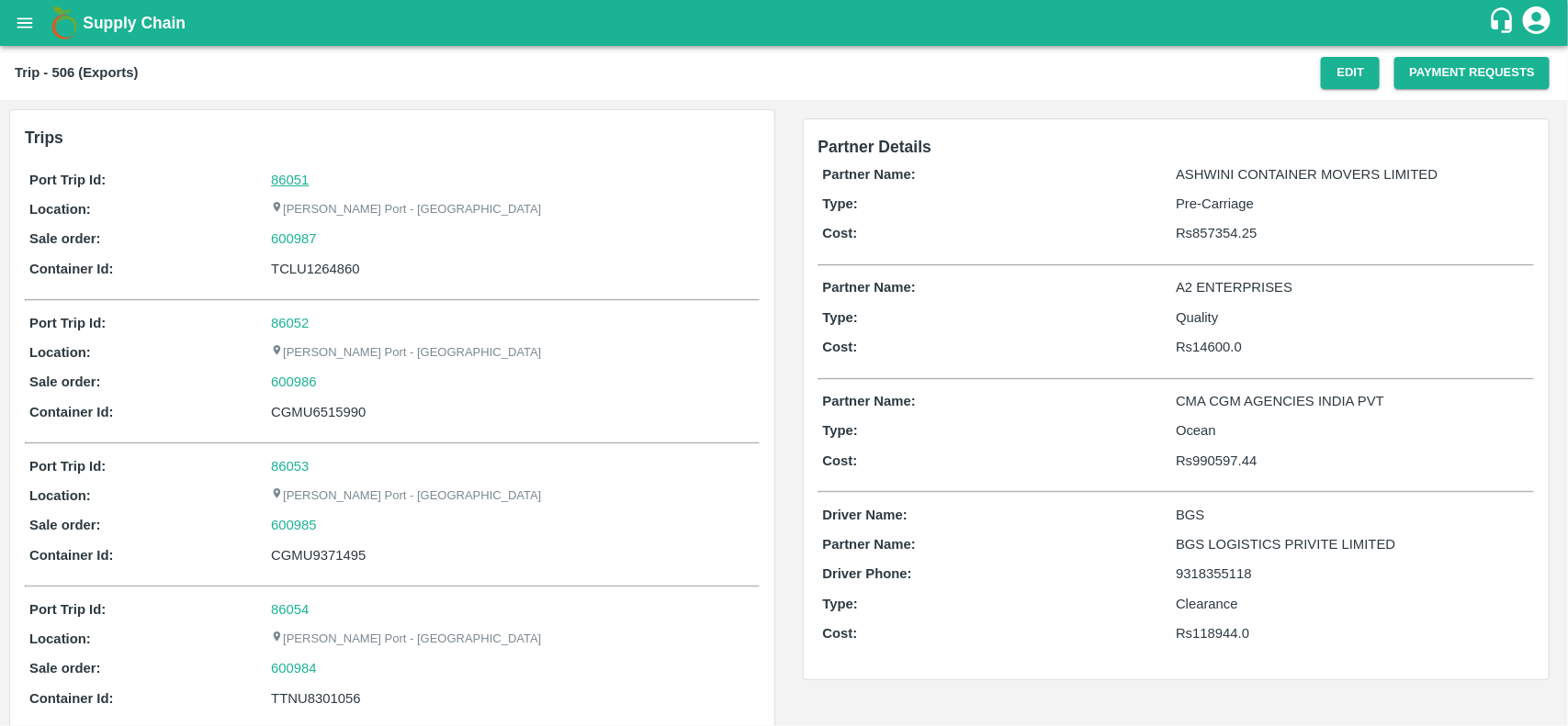
click at [290, 173] on link "86051" at bounding box center [289, 179] width 37 height 14
click at [342, 235] on div "600987" at bounding box center [511, 238] width 483 height 20
copy link "600987"
click at [342, 235] on div "600987" at bounding box center [511, 238] width 483 height 20
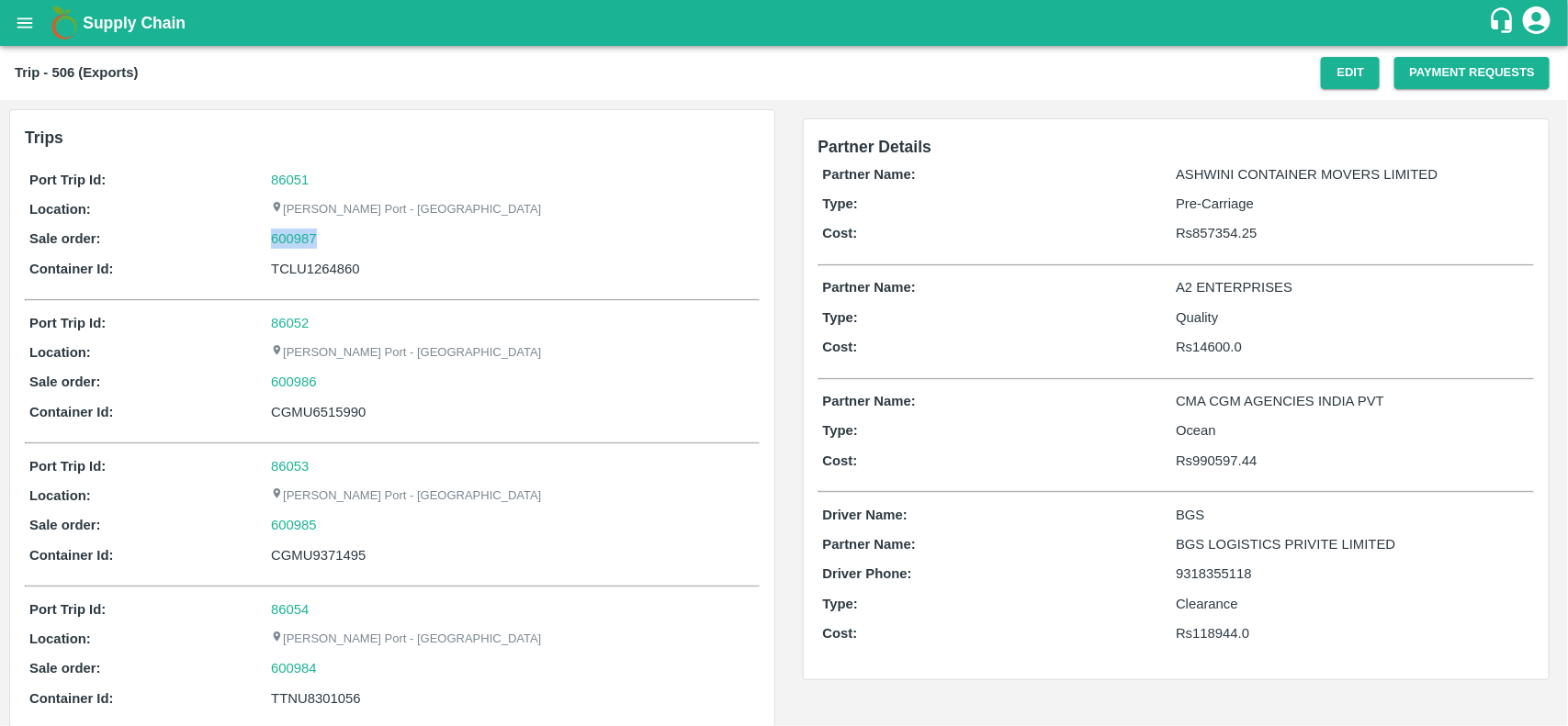
click at [342, 235] on div "600987" at bounding box center [511, 238] width 483 height 20
click at [287, 234] on link "600987" at bounding box center [294, 238] width 46 height 20
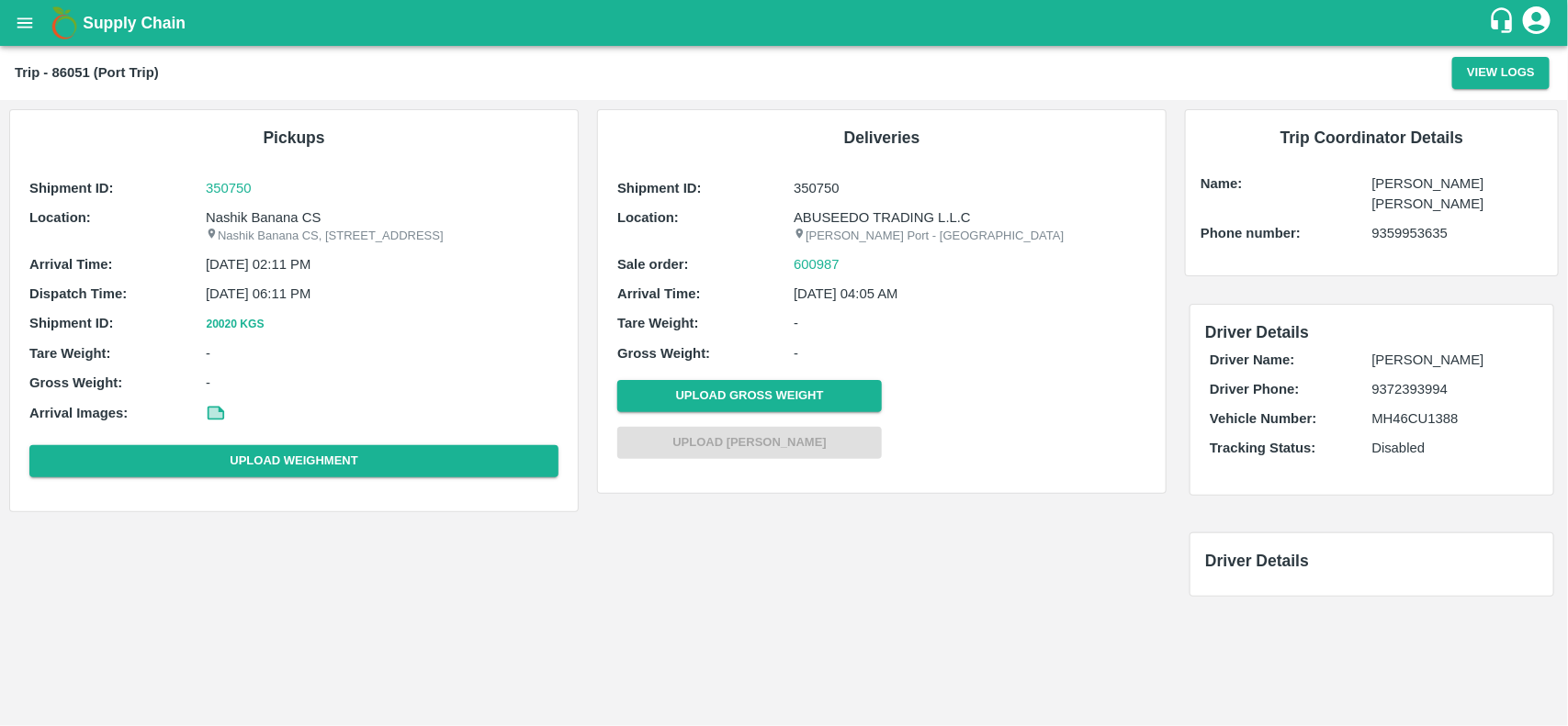
click at [259, 222] on p "Nashik Banana CS" at bounding box center [381, 217] width 352 height 20
copy p "Banana"
click at [259, 222] on p "Nashik Banana CS" at bounding box center [381, 217] width 352 height 20
copy p "Nashik Banana CS"
click at [259, 222] on p "Nashik Banana CS" at bounding box center [381, 217] width 352 height 20
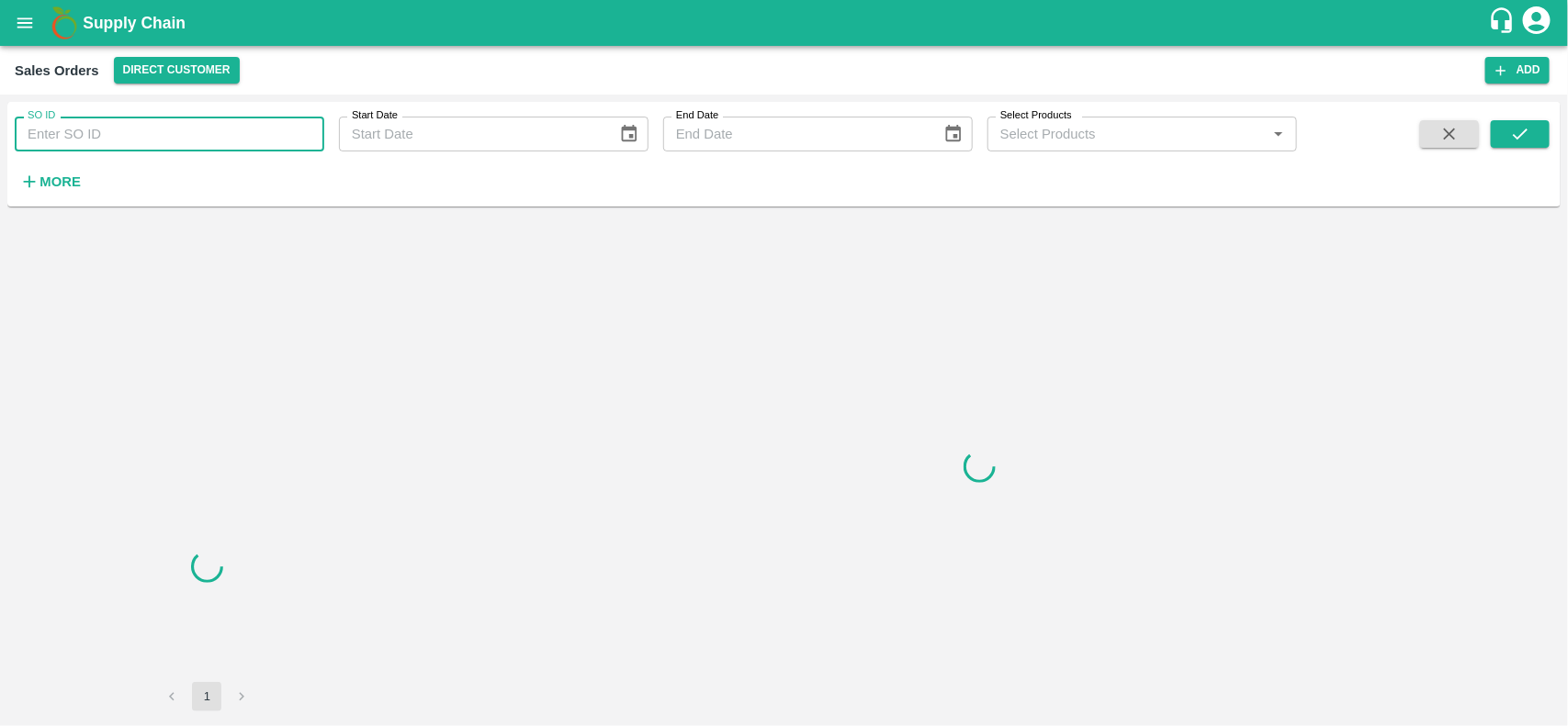
click at [223, 138] on input "SO ID" at bounding box center [169, 134] width 310 height 35
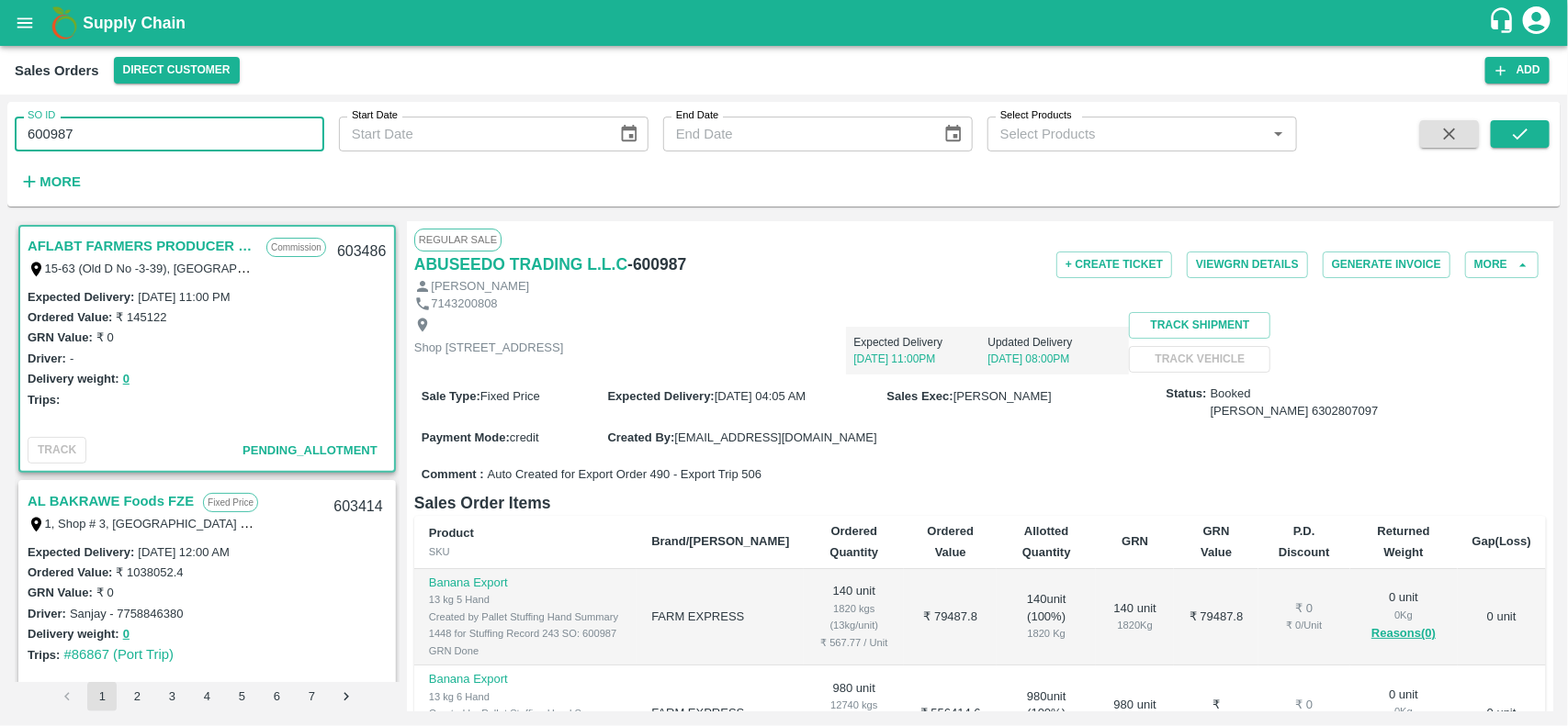
type input "600987"
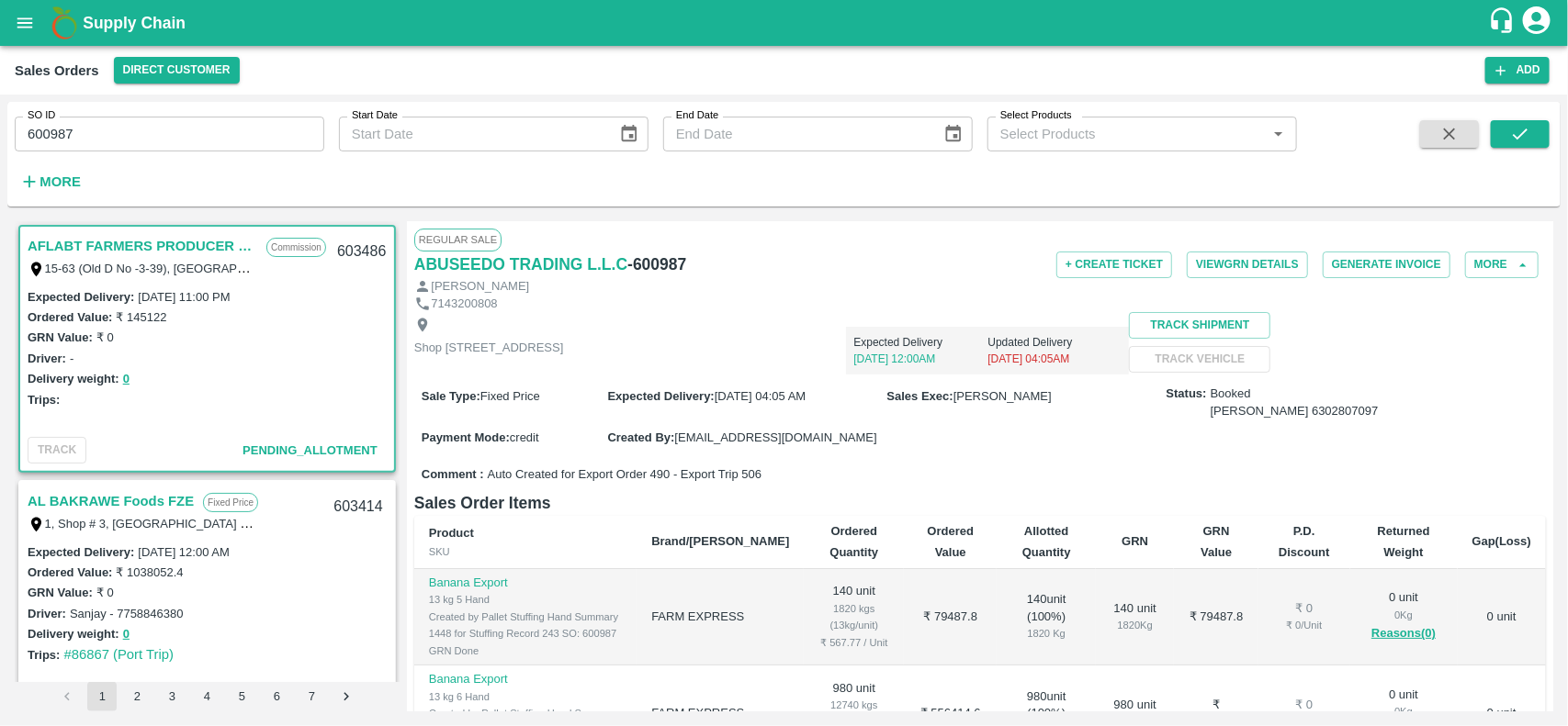
click at [1532, 150] on span at bounding box center [1519, 157] width 59 height 75
click at [1503, 126] on button "submit" at bounding box center [1519, 133] width 59 height 28
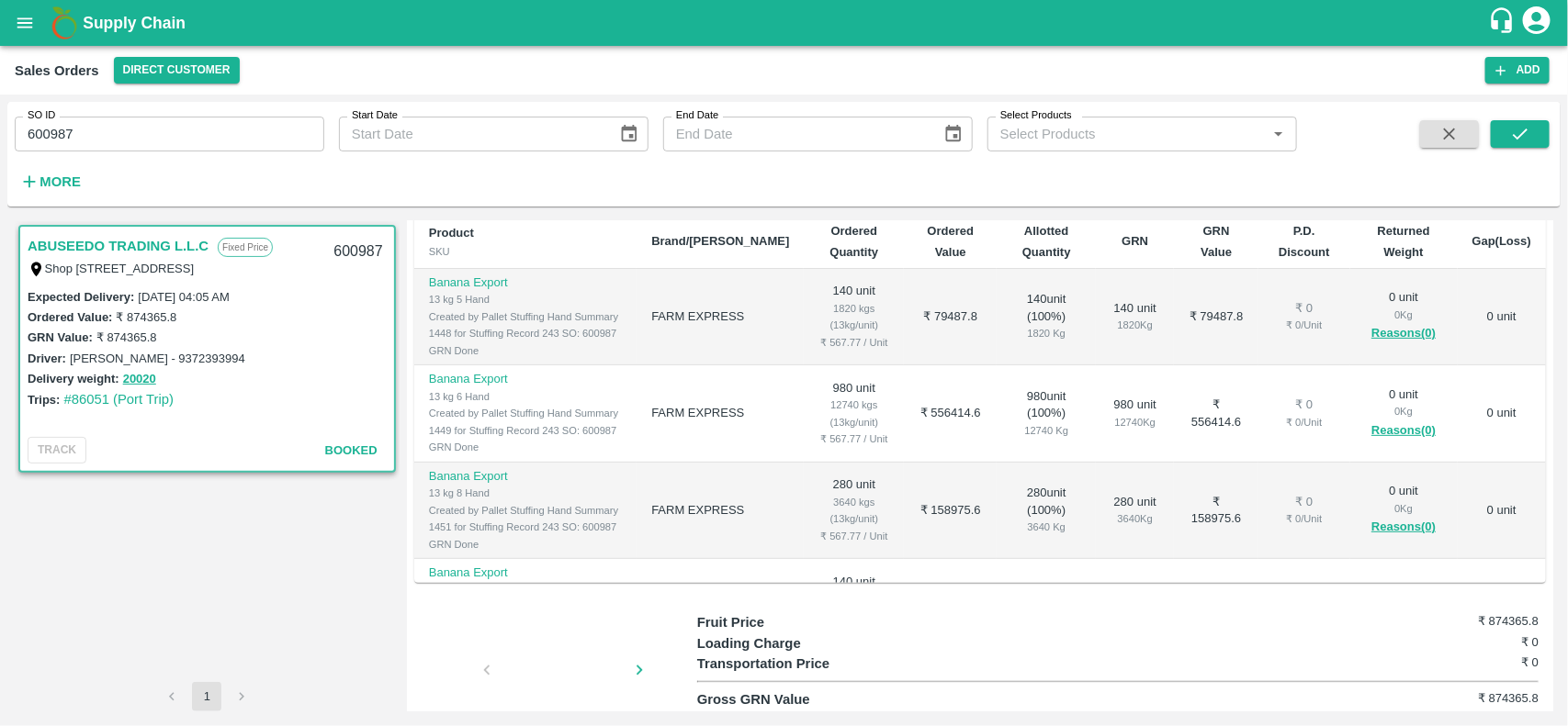
scroll to position [127, 0]
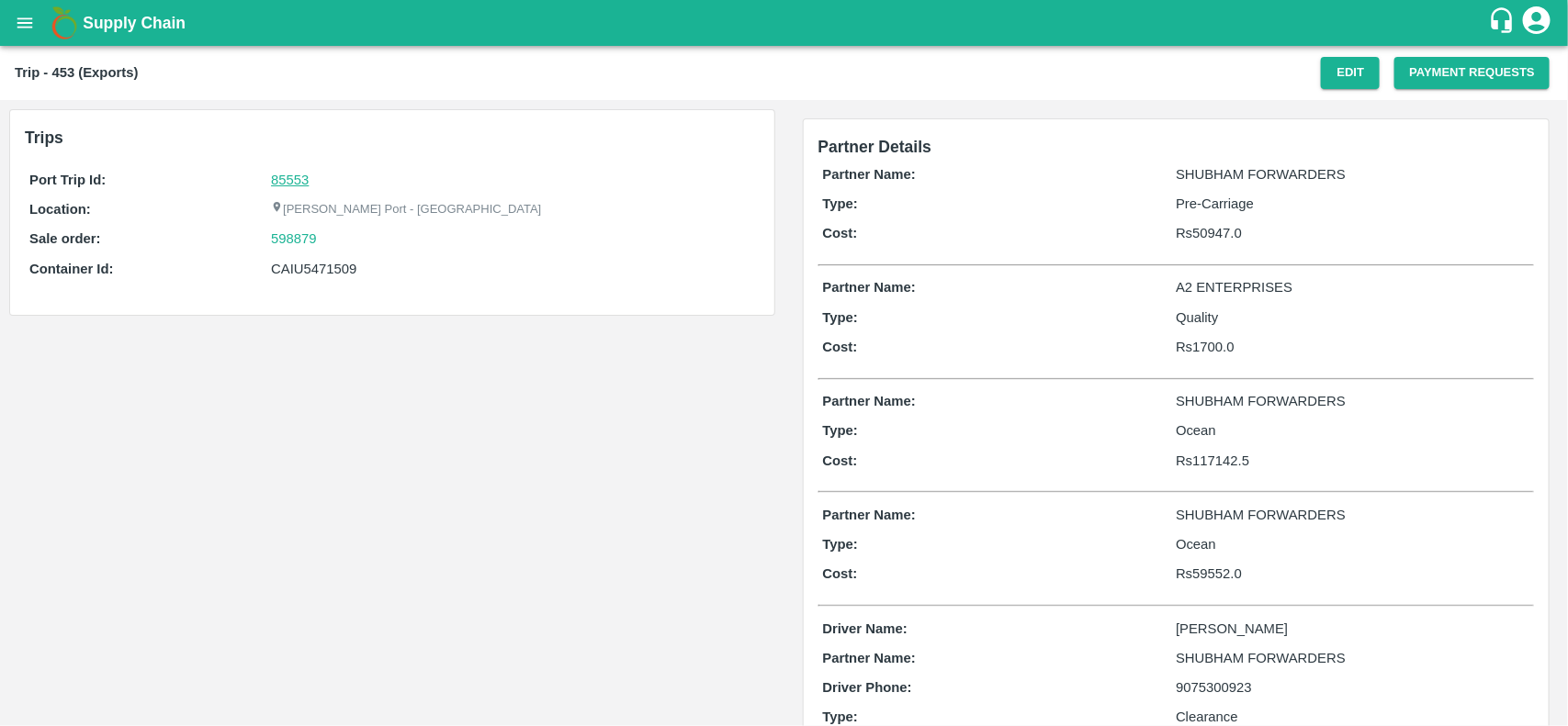
click at [301, 179] on link "85553" at bounding box center [289, 179] width 37 height 14
click at [346, 236] on div "598879" at bounding box center [511, 238] width 483 height 20
copy link "598879"
click at [346, 236] on div "598879" at bounding box center [511, 238] width 483 height 20
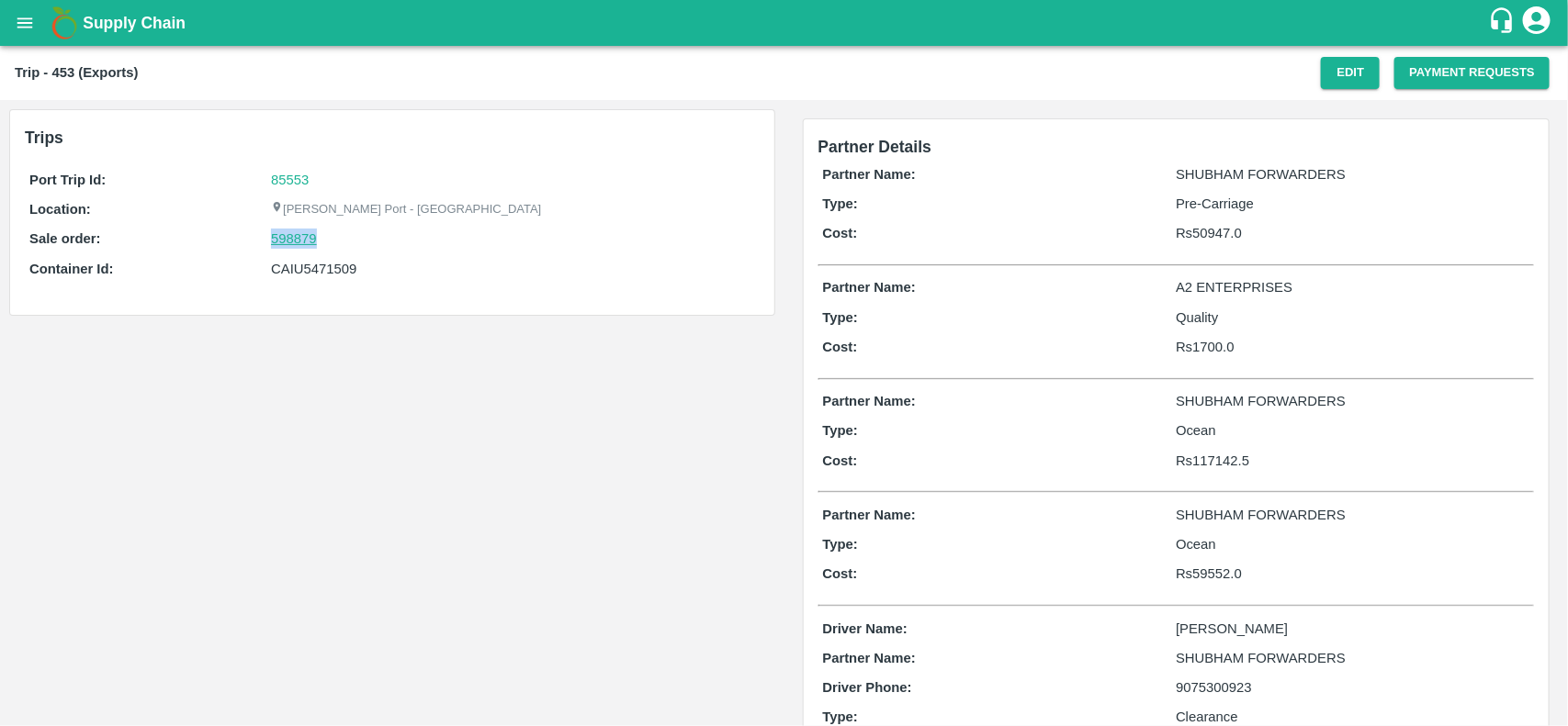
click at [299, 236] on link "598879" at bounding box center [294, 238] width 46 height 20
click at [308, 273] on div "CAIU5471509" at bounding box center [511, 269] width 483 height 20
copy div "CAIU5471509"
click at [308, 273] on div "CAIU5471509" at bounding box center [511, 269] width 483 height 20
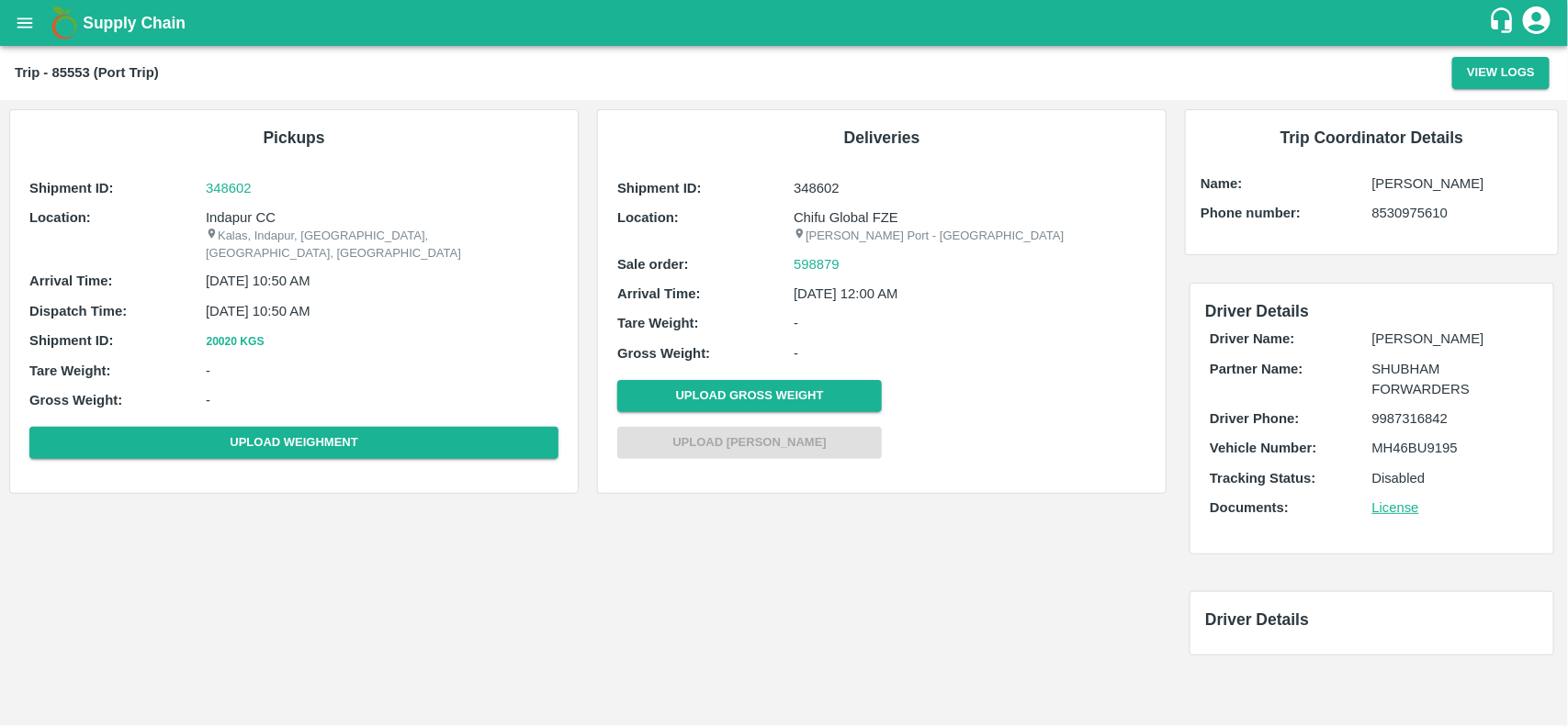
click at [232, 219] on p "Indapur CC" at bounding box center [381, 217] width 352 height 20
copy p "Indapur CC"
click at [232, 219] on p "Indapur CC" at bounding box center [381, 217] width 352 height 20
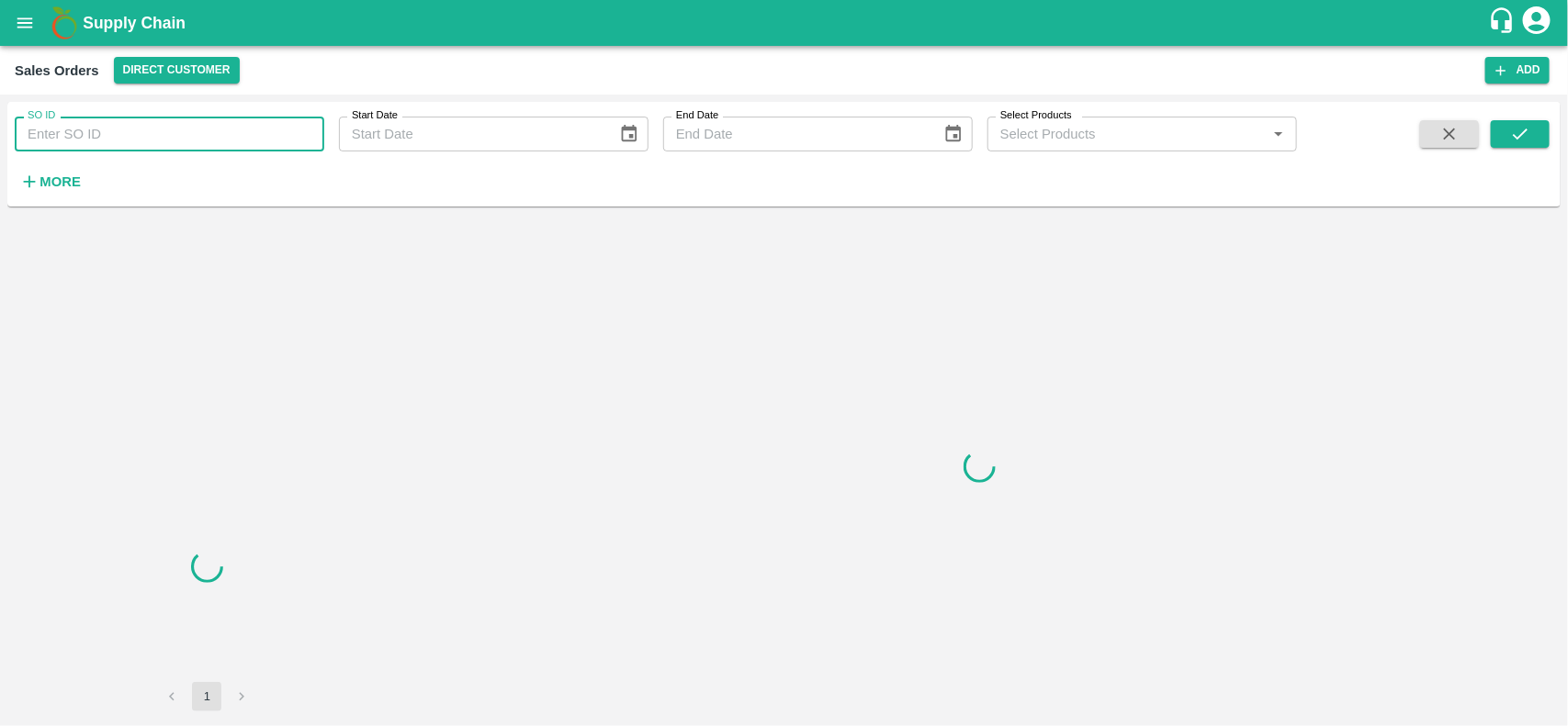
click at [161, 140] on input "SO ID" at bounding box center [169, 134] width 310 height 35
paste input "598879"
click at [161, 140] on input "SO ID" at bounding box center [169, 134] width 310 height 35
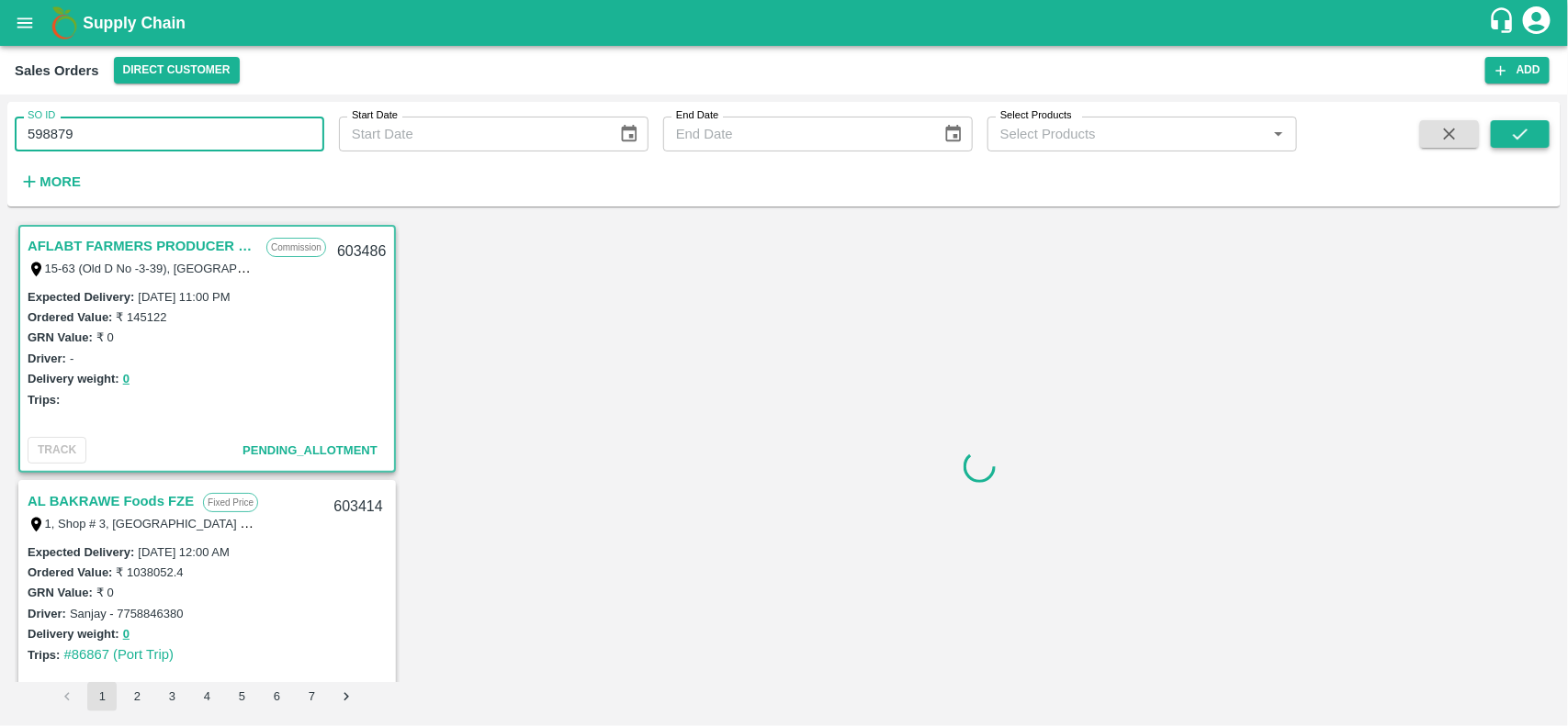
type input "598879"
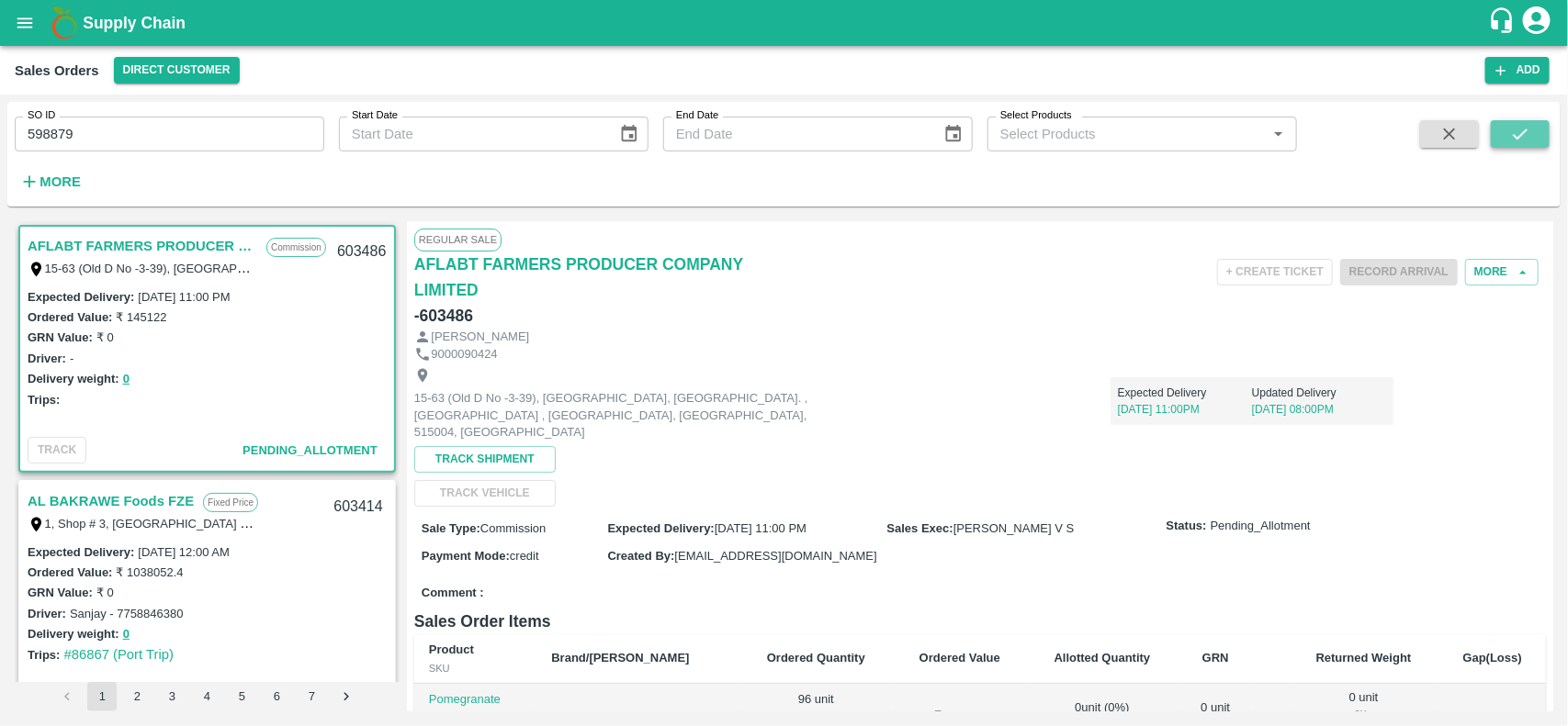
click at [1512, 139] on icon "submit" at bounding box center [1519, 133] width 20 height 20
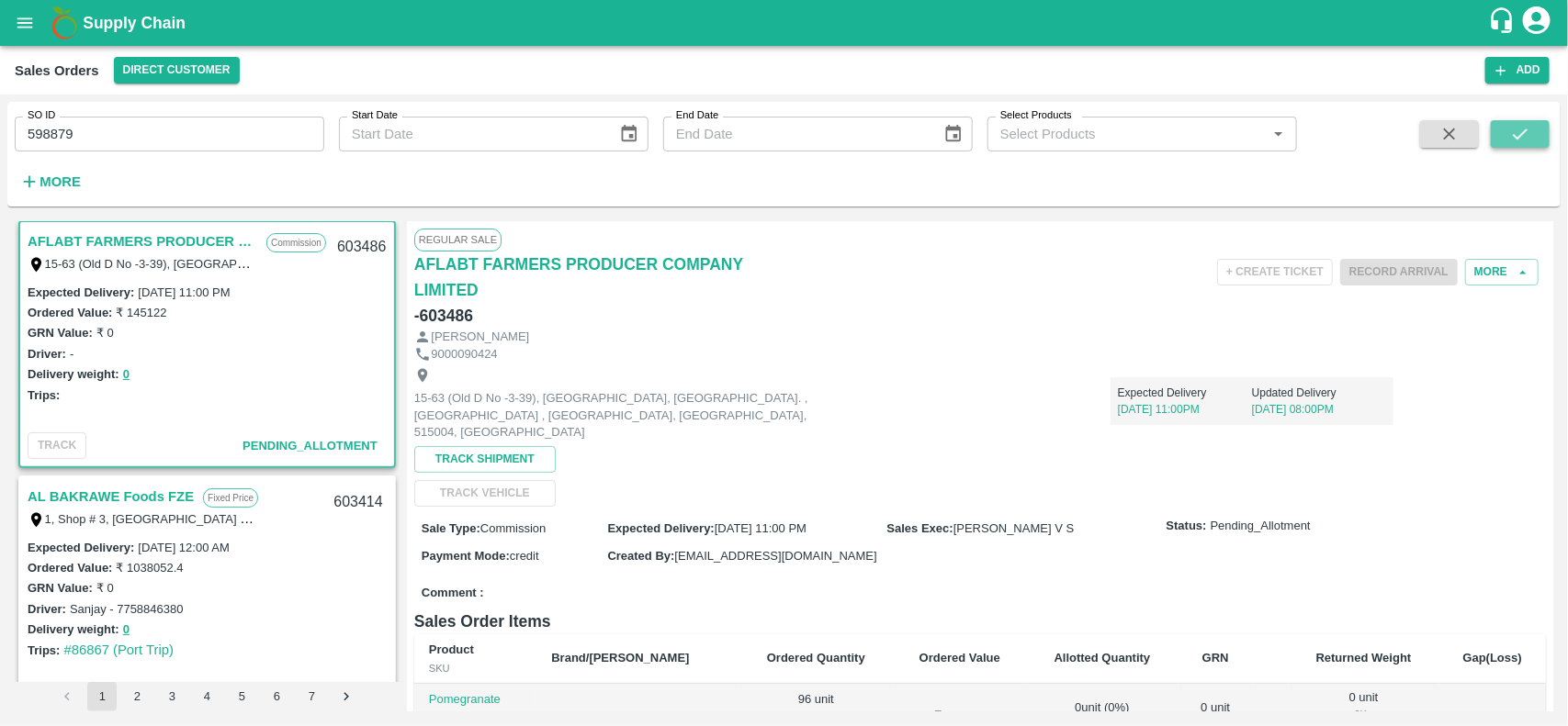
click at [1512, 139] on icon "submit" at bounding box center [1519, 133] width 20 height 20
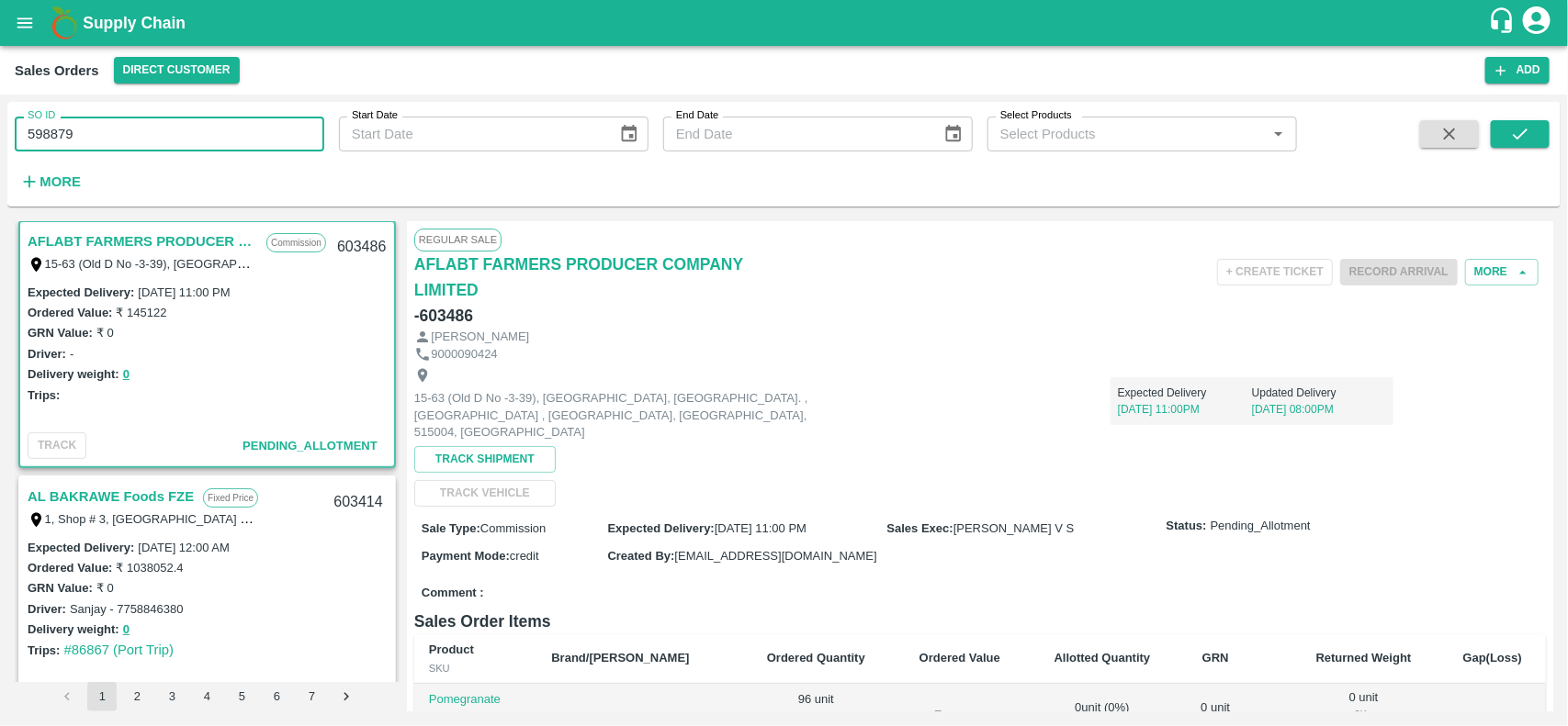
click at [159, 143] on input "598879" at bounding box center [169, 134] width 310 height 35
click at [258, 119] on input "SO ID" at bounding box center [169, 134] width 310 height 35
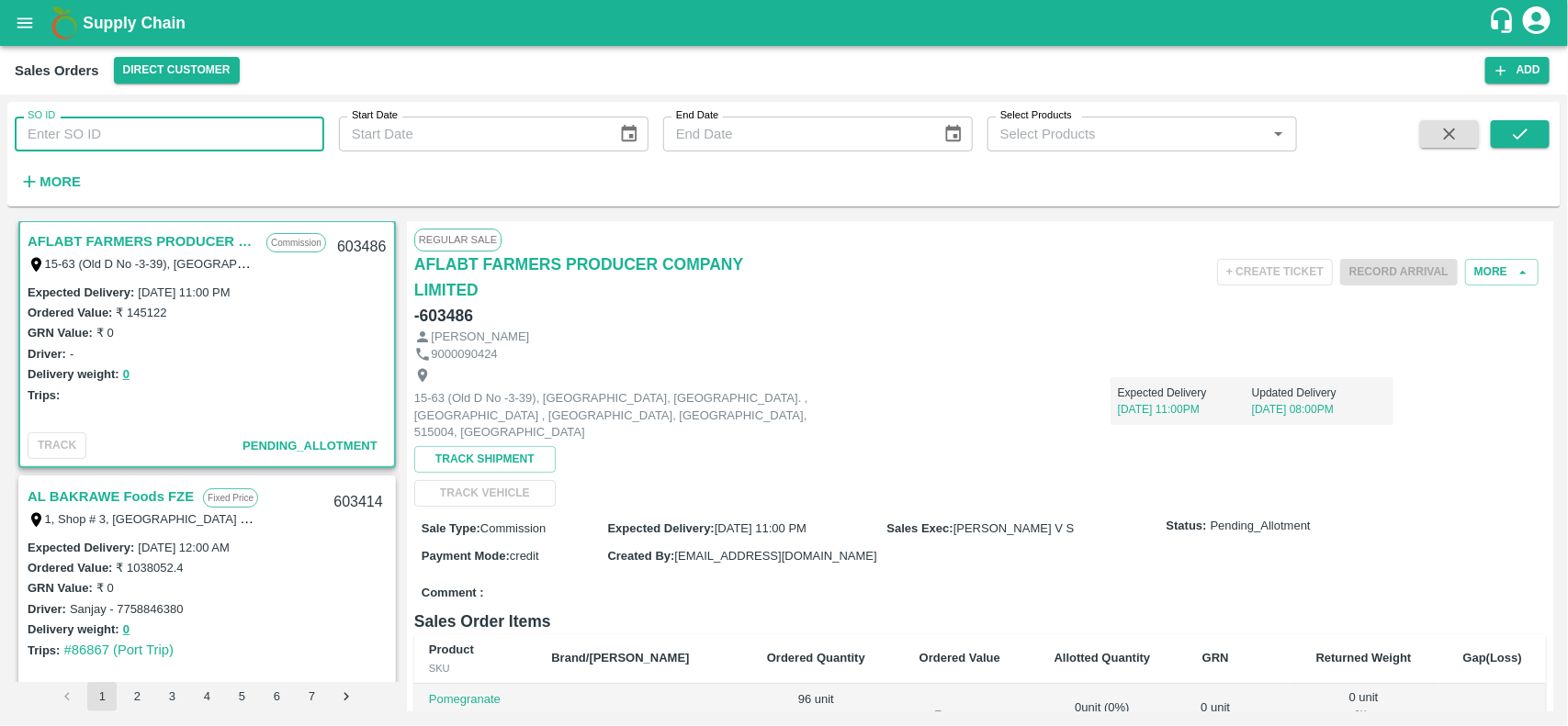
click at [258, 119] on input "SO ID" at bounding box center [169, 134] width 310 height 35
paste input "text"
type input "598879"
click at [258, 119] on input "598879" at bounding box center [169, 134] width 310 height 35
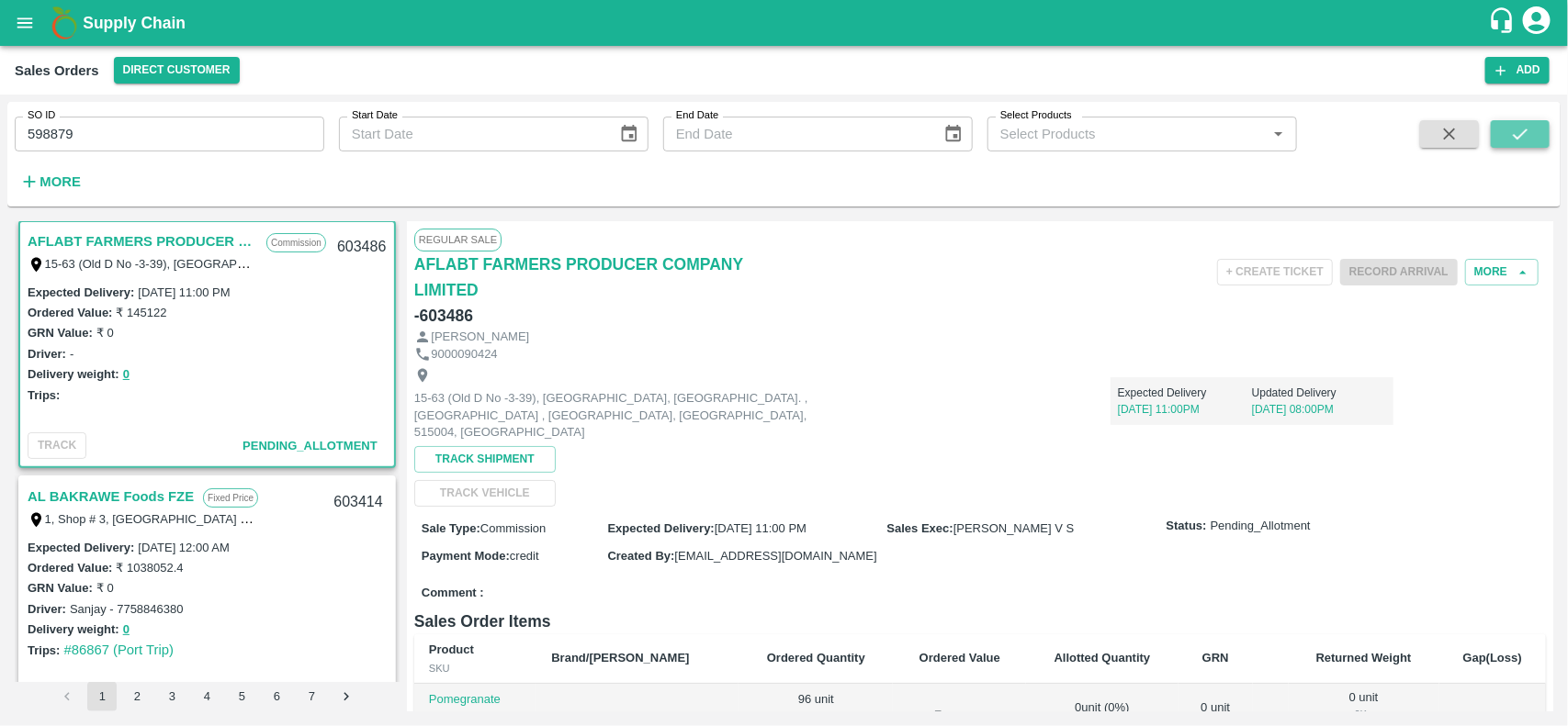
click at [1521, 140] on icon "submit" at bounding box center [1519, 133] width 20 height 20
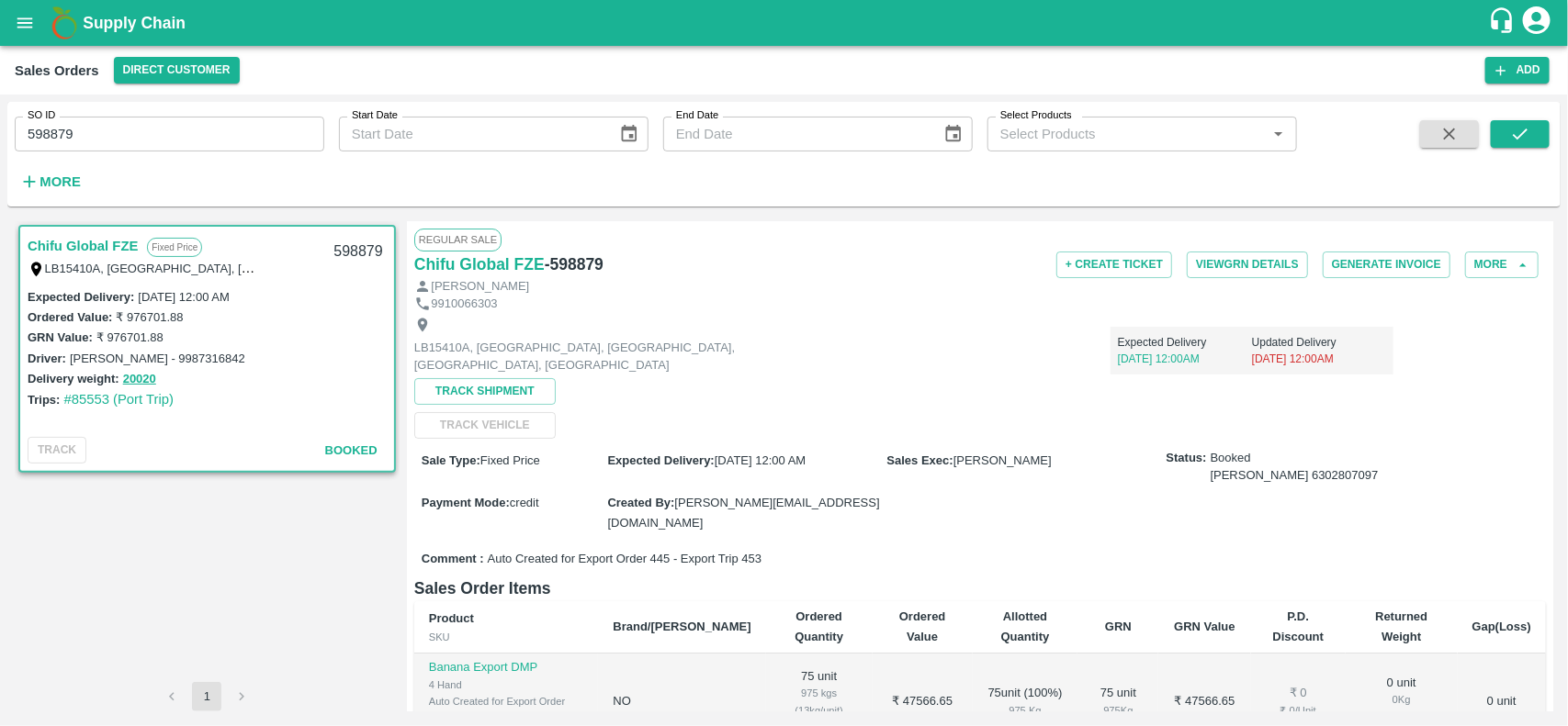
click at [579, 277] on div "Chifu Global FZE - 598879" at bounding box center [603, 265] width 377 height 27
copy h6 "598879"
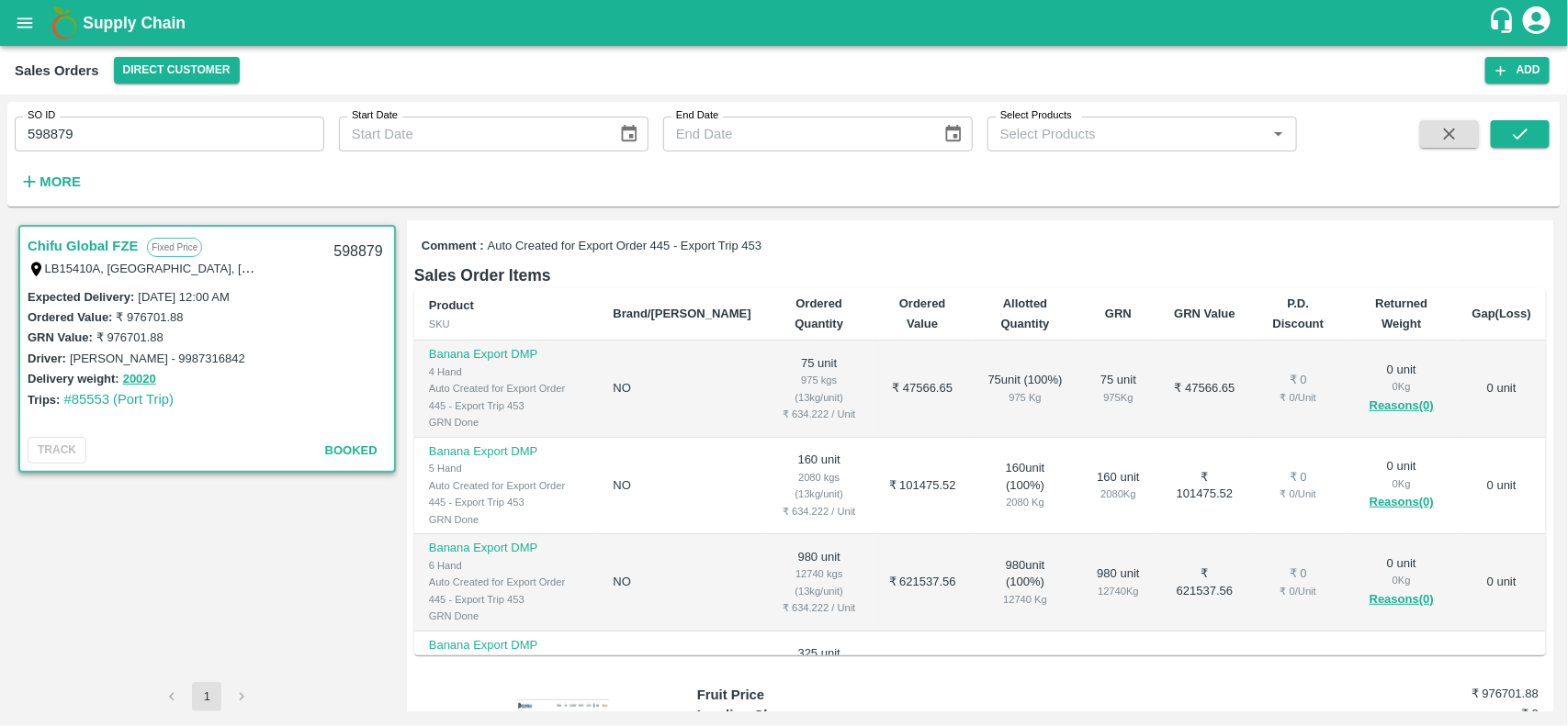
scroll to position [314, 0]
